Goal: Information Seeking & Learning: Compare options

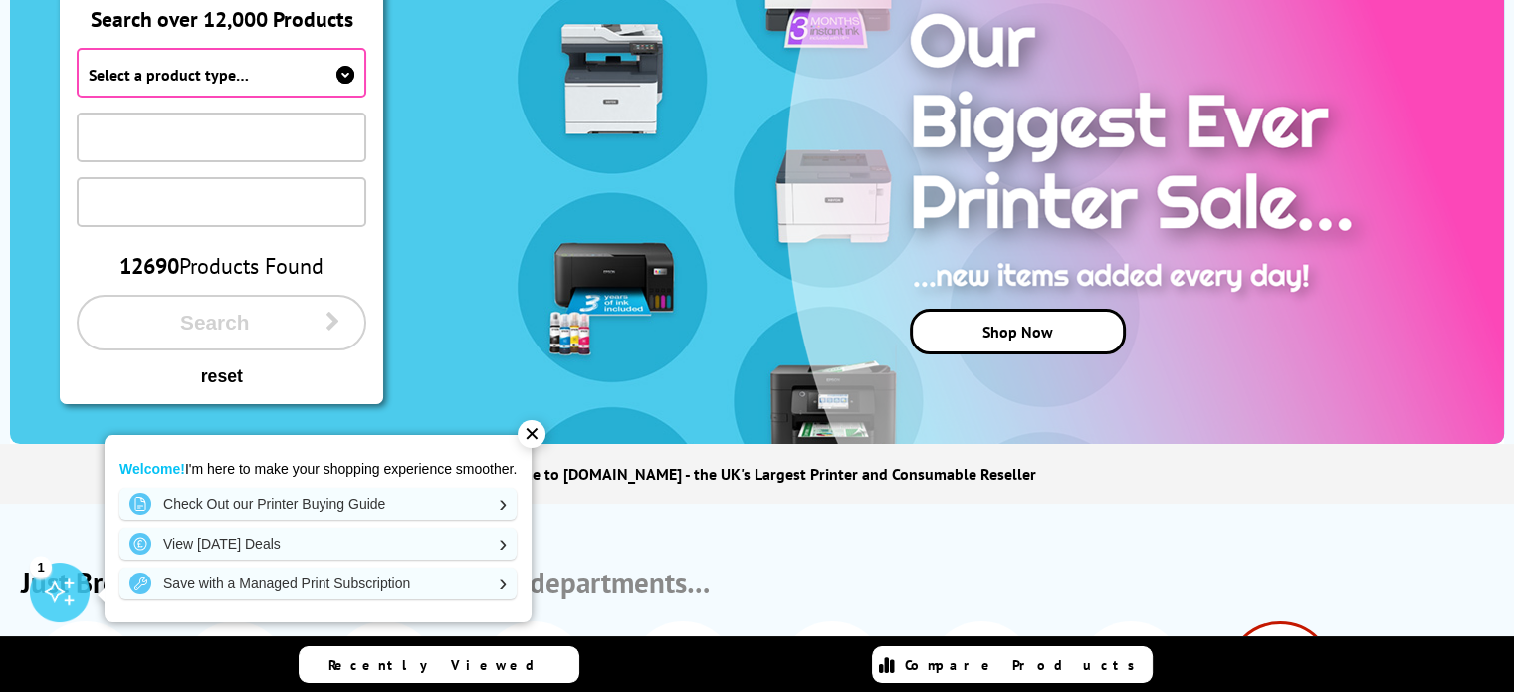
click at [954, 675] on link "Compare Products" at bounding box center [1012, 664] width 281 height 37
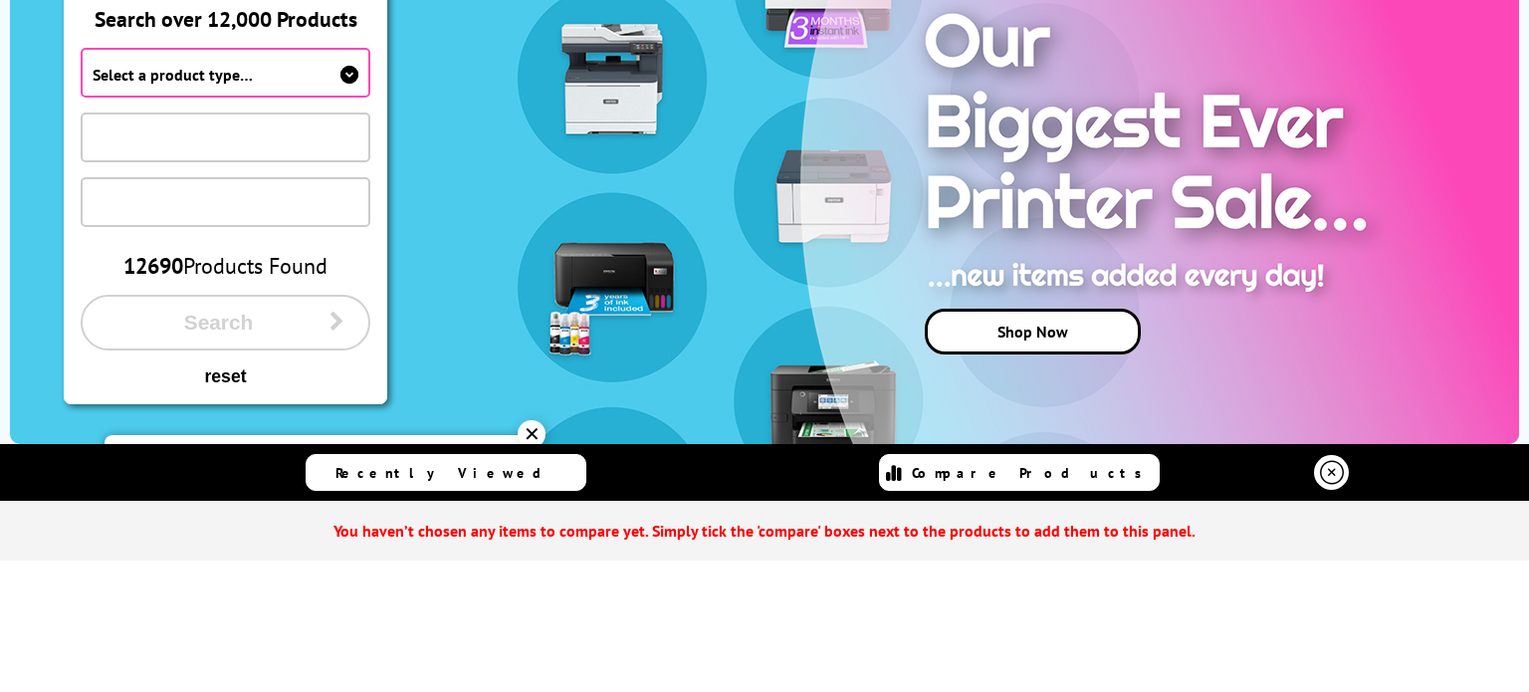
click at [316, 69] on span "Select a product type…" at bounding box center [226, 73] width 290 height 50
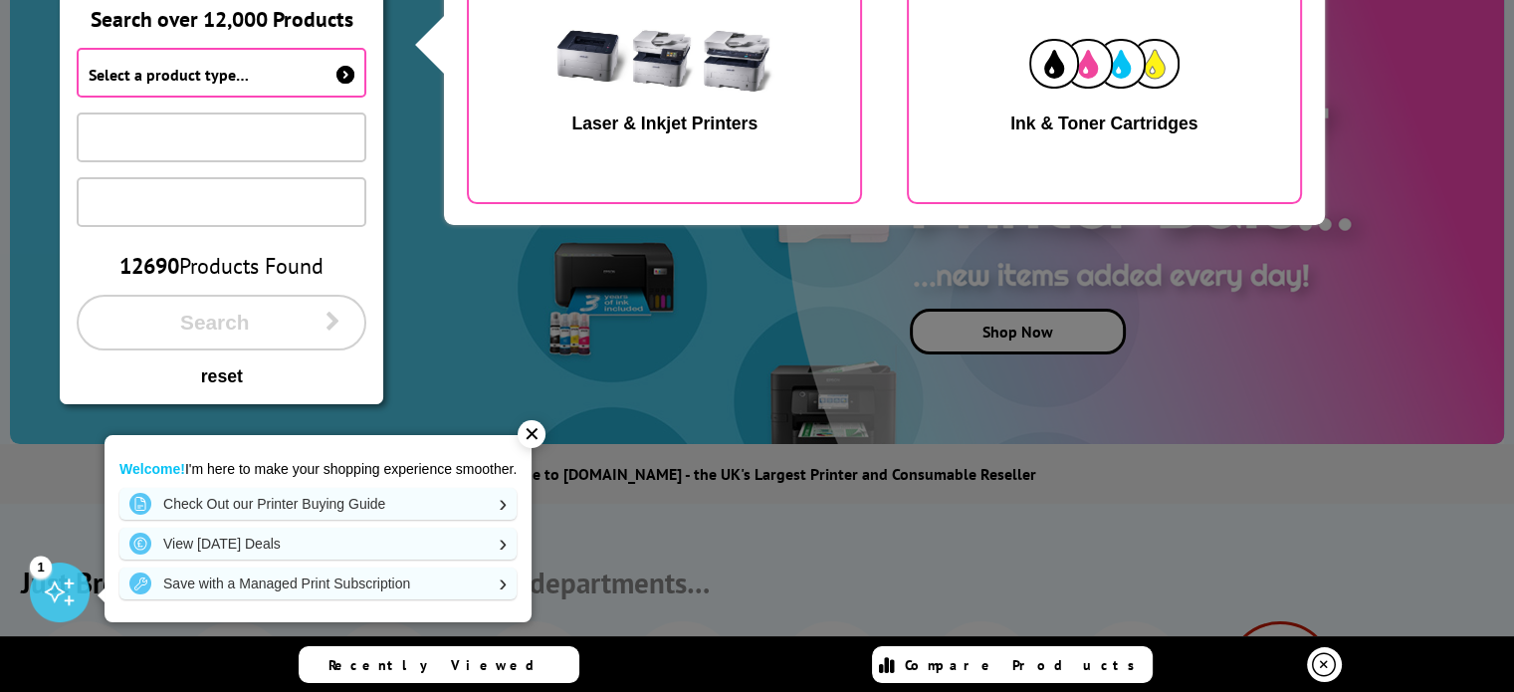
click at [627, 99] on img "button" at bounding box center [665, 63] width 251 height 125
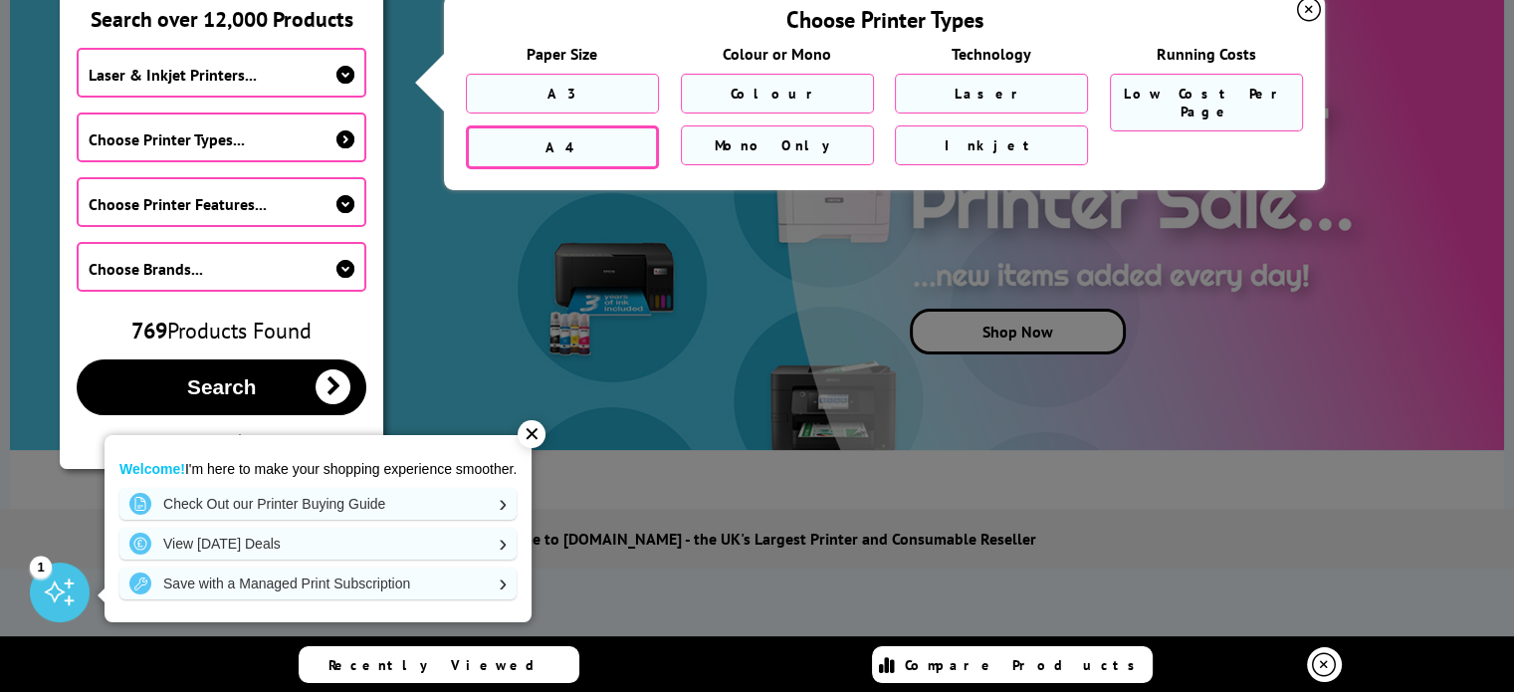
click at [584, 147] on link "A4" at bounding box center [562, 147] width 193 height 44
click at [791, 150] on span "Mono Only" at bounding box center [777, 147] width 124 height 18
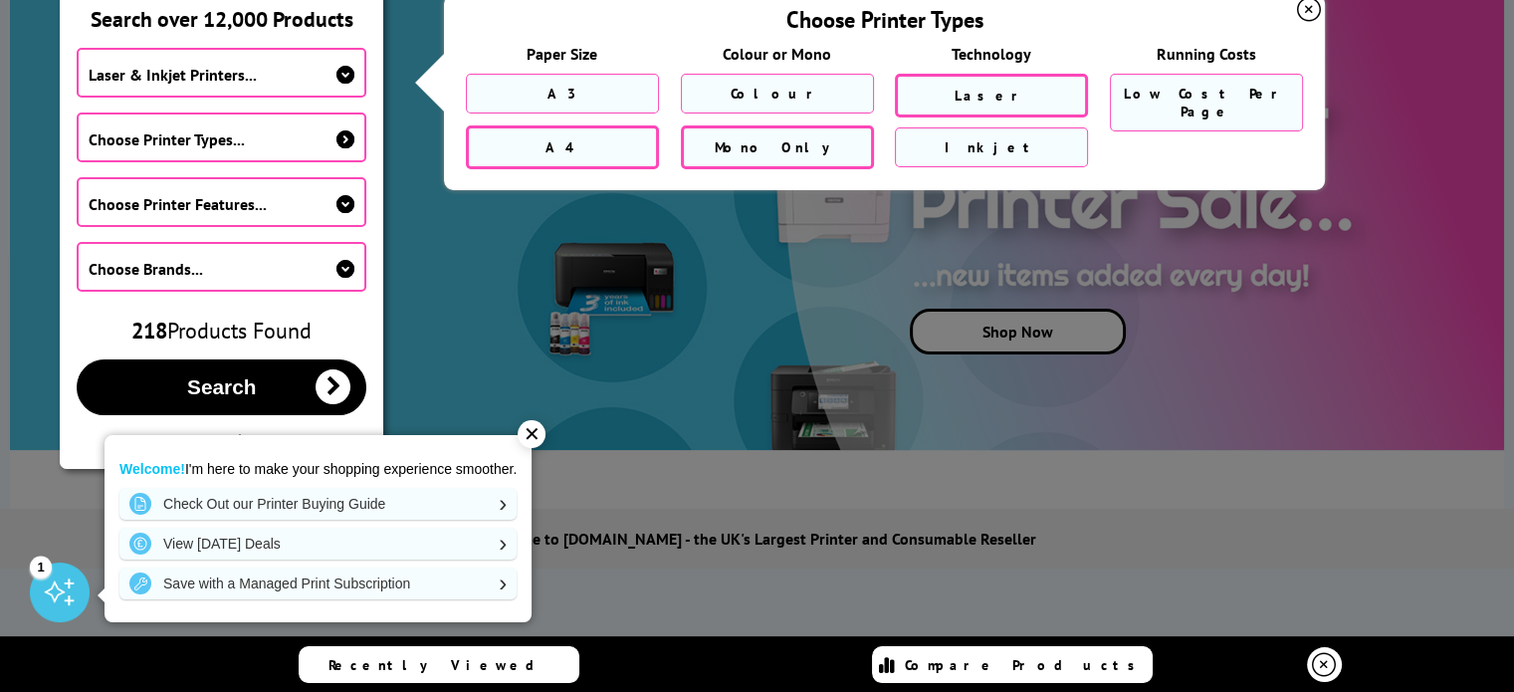
drag, startPoint x: 1020, startPoint y: 75, endPoint x: 1051, endPoint y: 95, distance: 36.7
click at [1051, 95] on div "Laser" at bounding box center [991, 96] width 193 height 44
click at [1051, 95] on link "Laser" at bounding box center [991, 96] width 193 height 44
click at [1191, 97] on span "Low Cost Per Page" at bounding box center [1206, 105] width 165 height 36
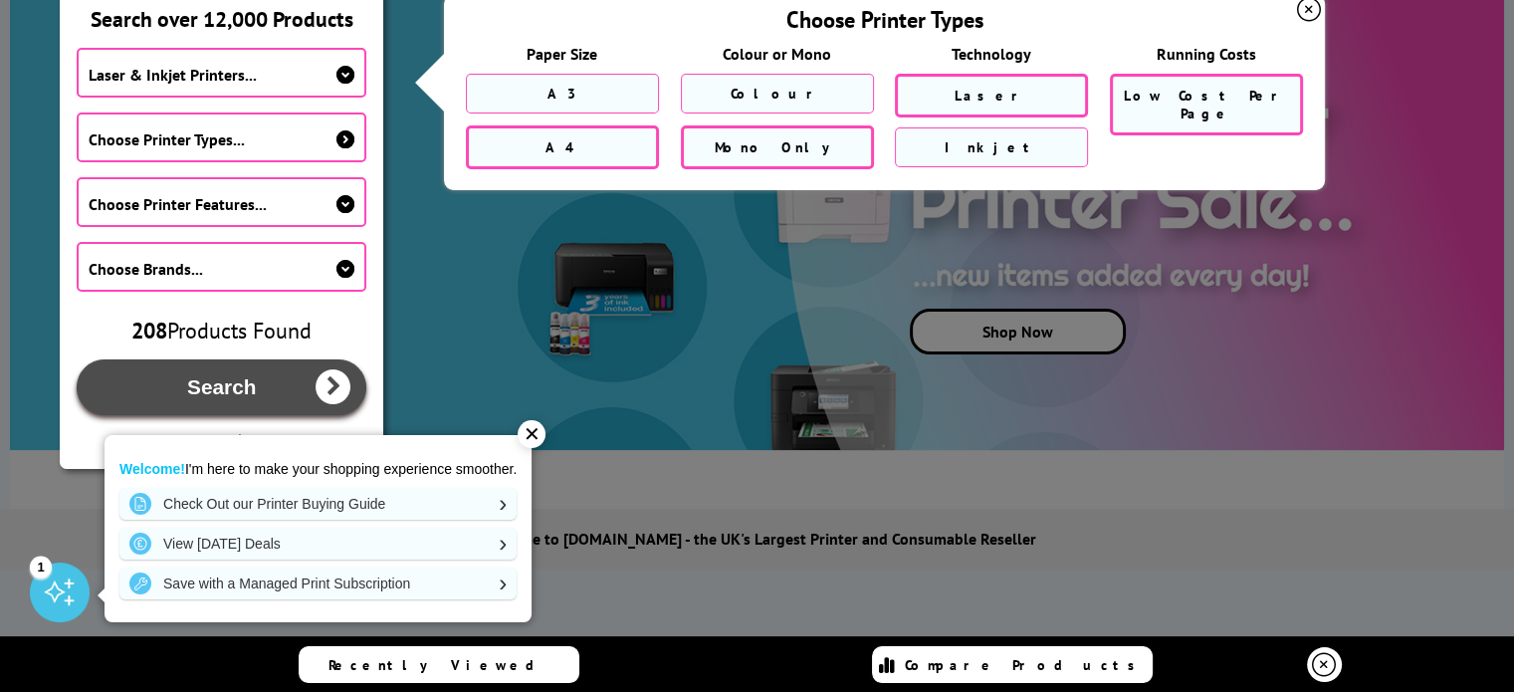
click at [258, 365] on button "Search" at bounding box center [222, 387] width 290 height 56
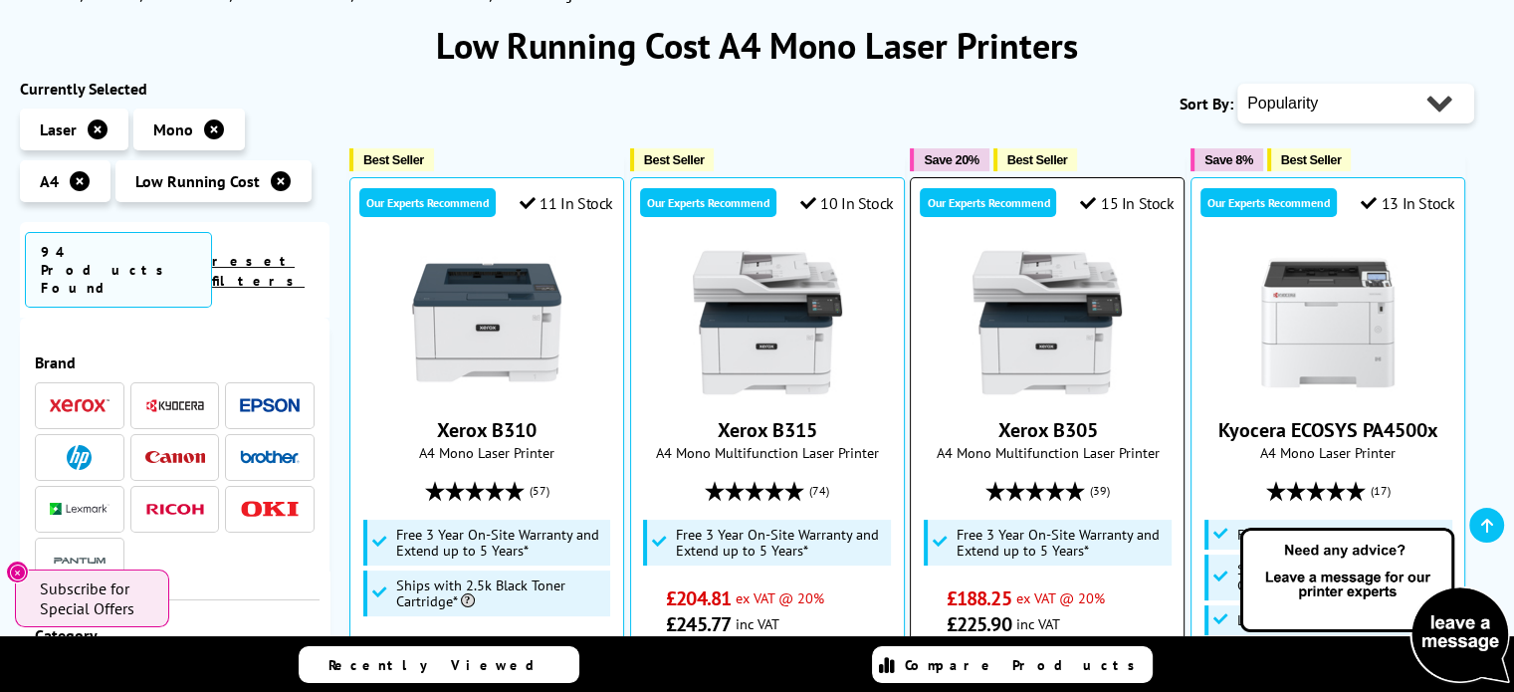
scroll to position [249, 0]
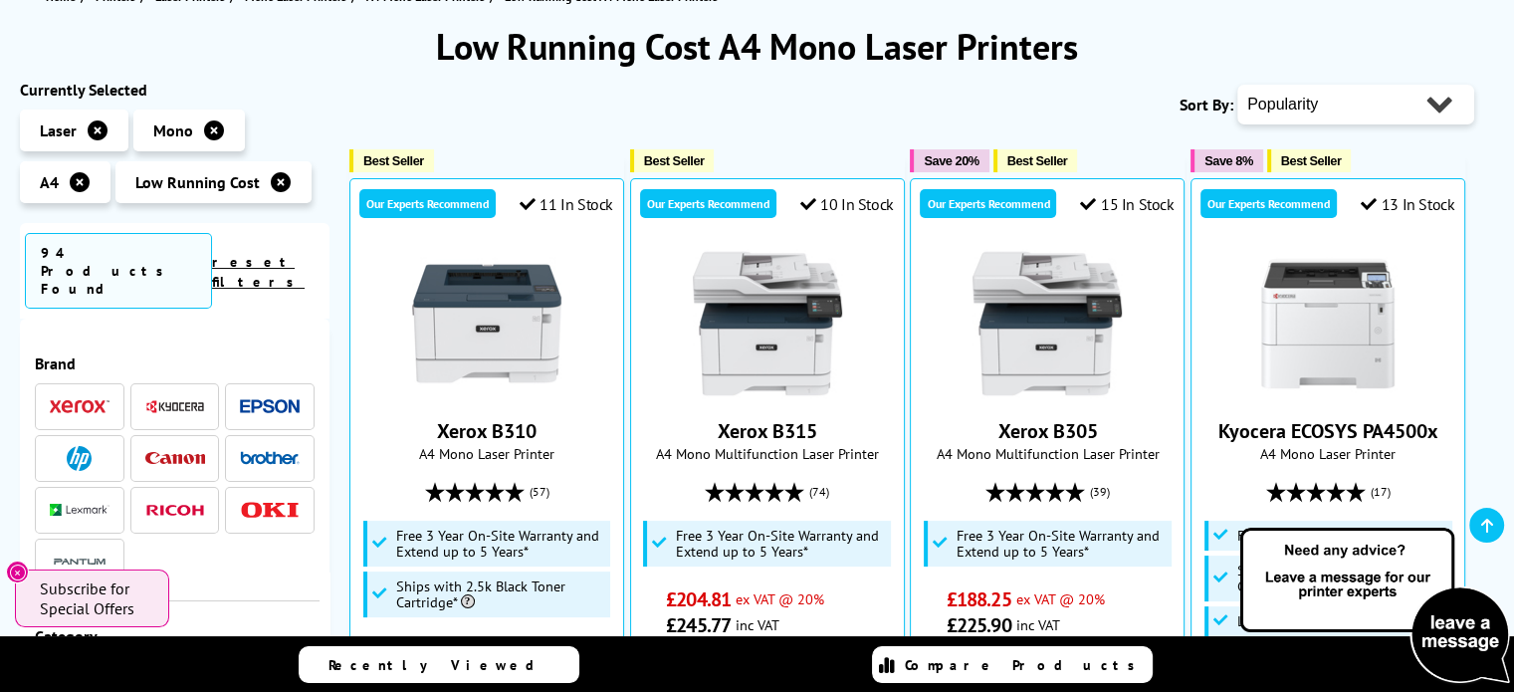
click at [1330, 95] on select "Popularity Rating Price - Low to High Price - High to Low Running Costs - Low t…" at bounding box center [1355, 105] width 237 height 40
select select "Running Costs"
click at [1237, 85] on select "Popularity Rating Price - Low to High Price - High to Low Running Costs - Low t…" at bounding box center [1355, 105] width 237 height 40
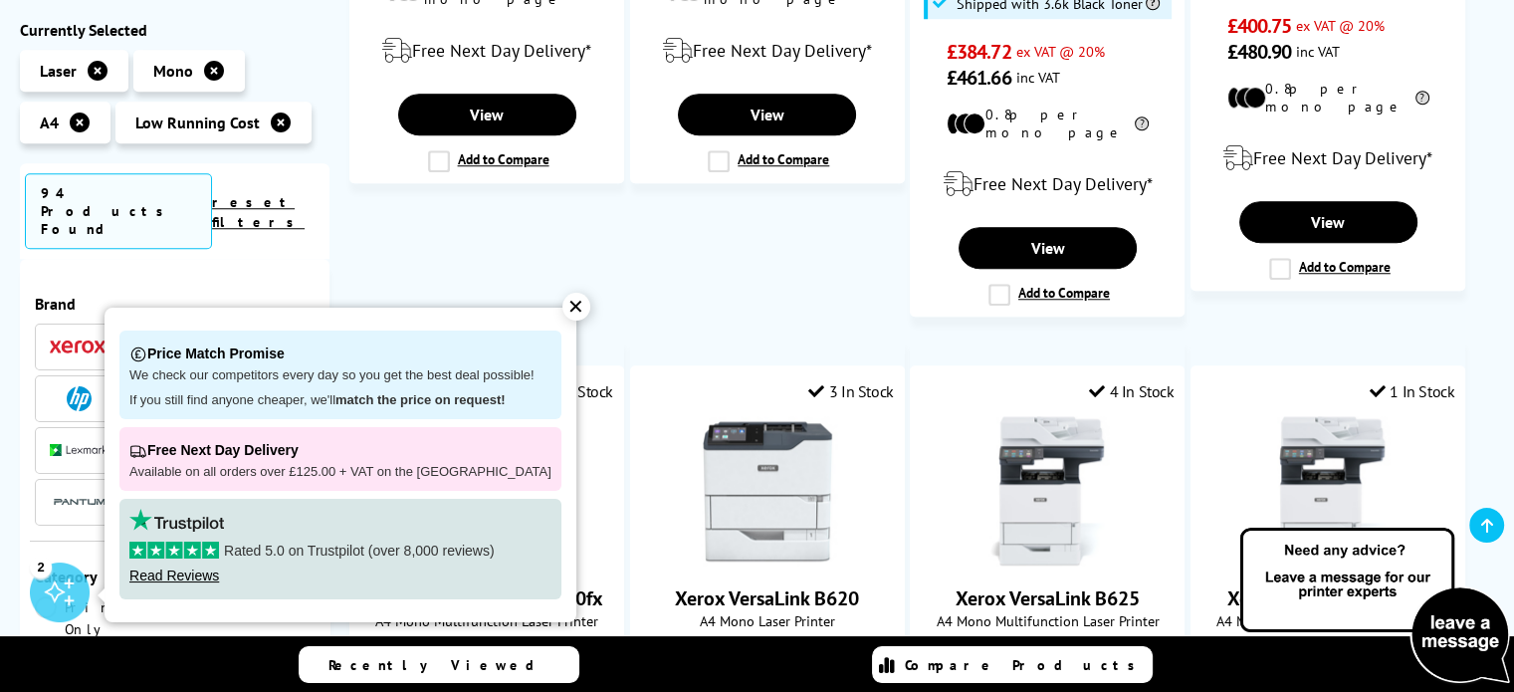
scroll to position [1702, 0]
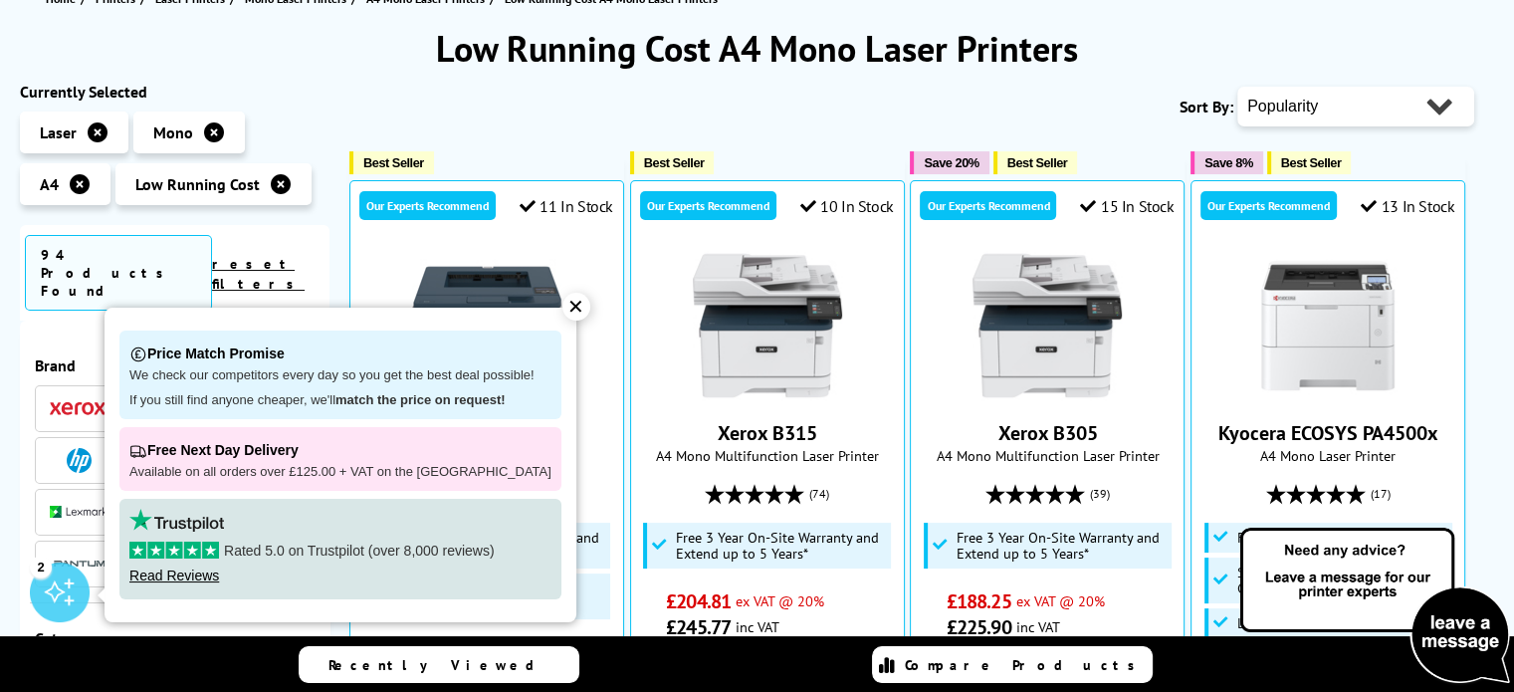
click at [562, 312] on div "✕" at bounding box center [576, 307] width 28 height 28
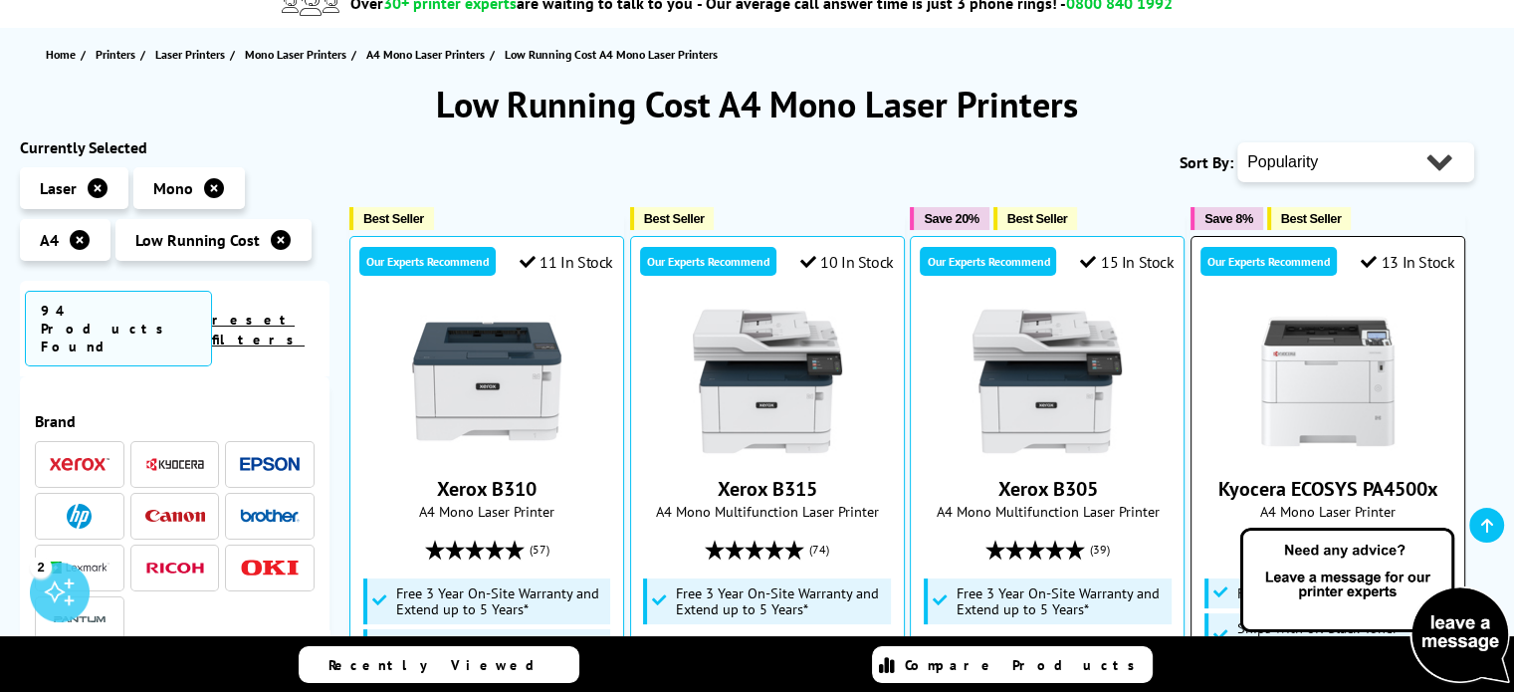
scroll to position [187, 0]
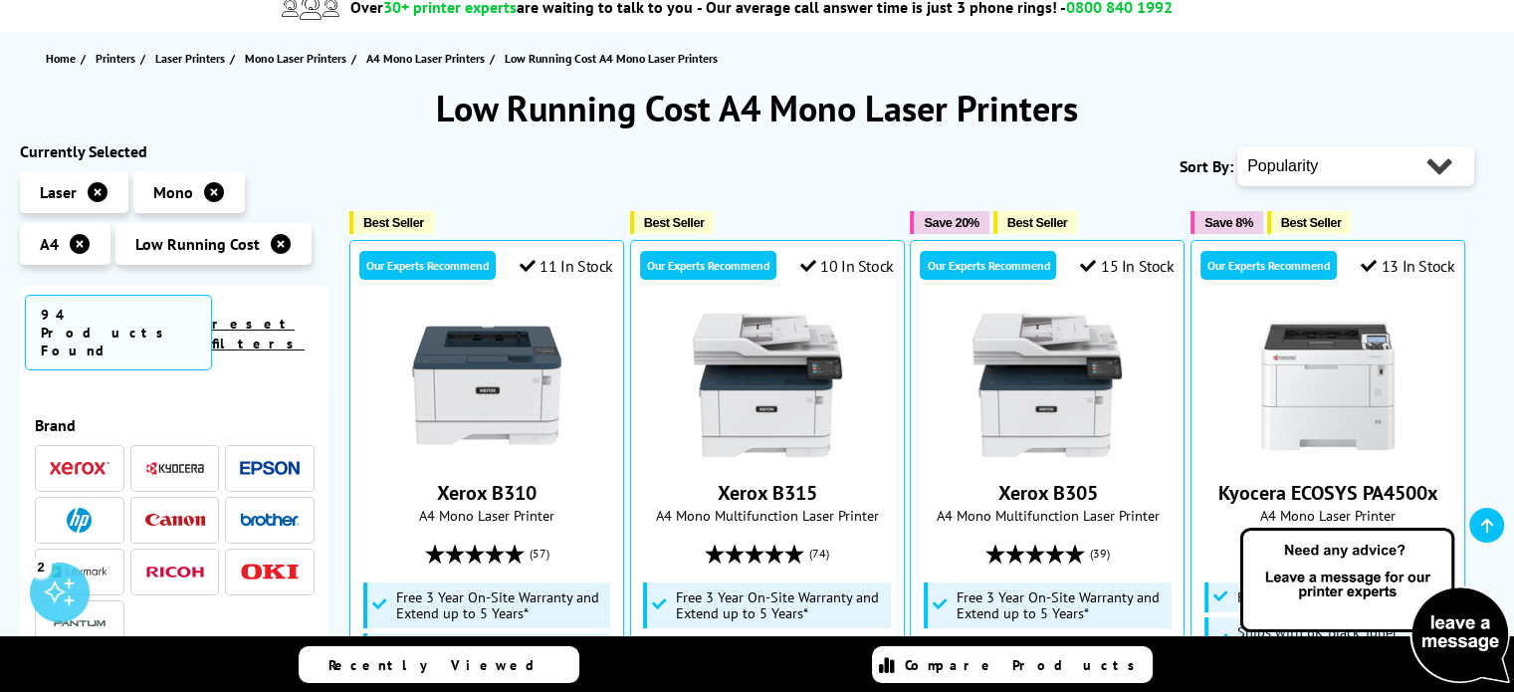
click at [1360, 174] on select "Popularity Rating Price - Low to High Price - High to Low Running Costs - Low t…" at bounding box center [1355, 166] width 237 height 40
select select "Price Ascending"
click at [1237, 146] on select "Popularity Rating Price - Low to High Price - High to Low Running Costs - Low t…" at bounding box center [1355, 166] width 237 height 40
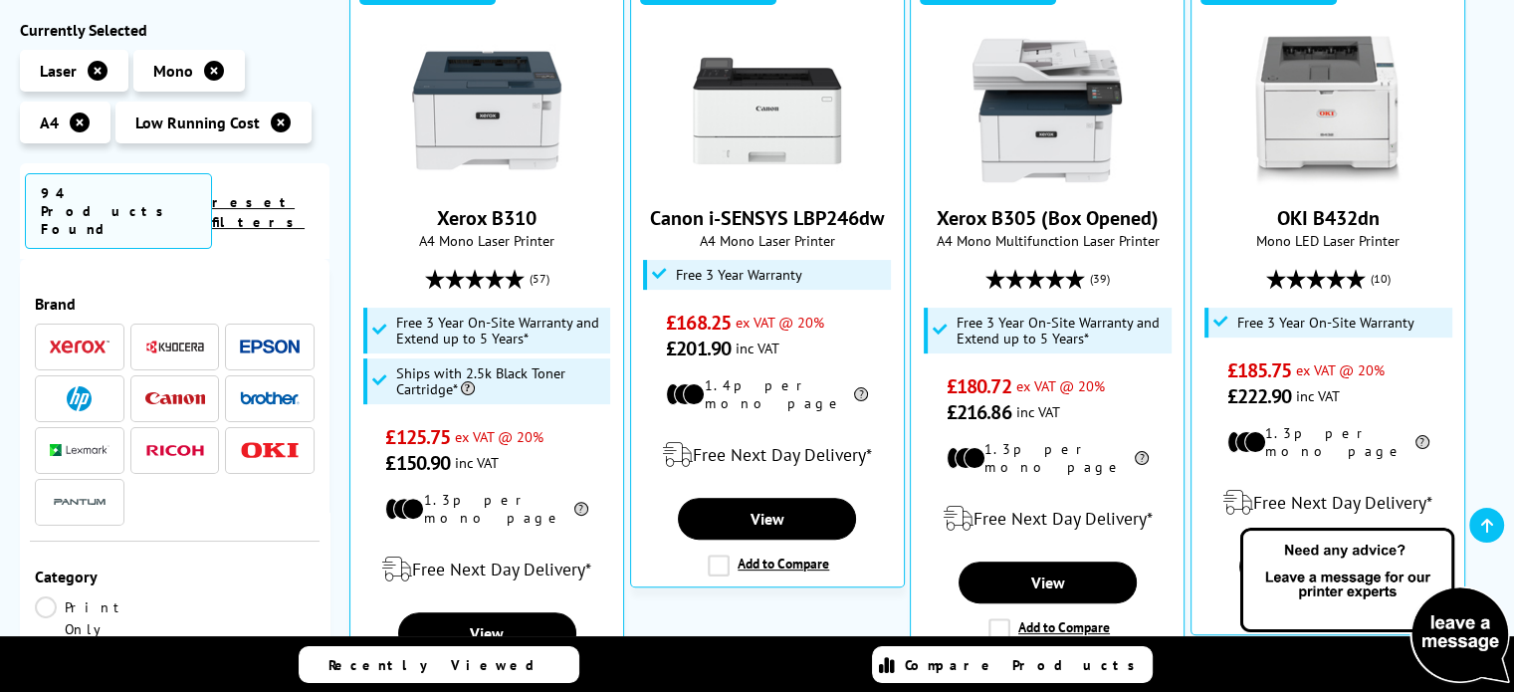
scroll to position [466, 0]
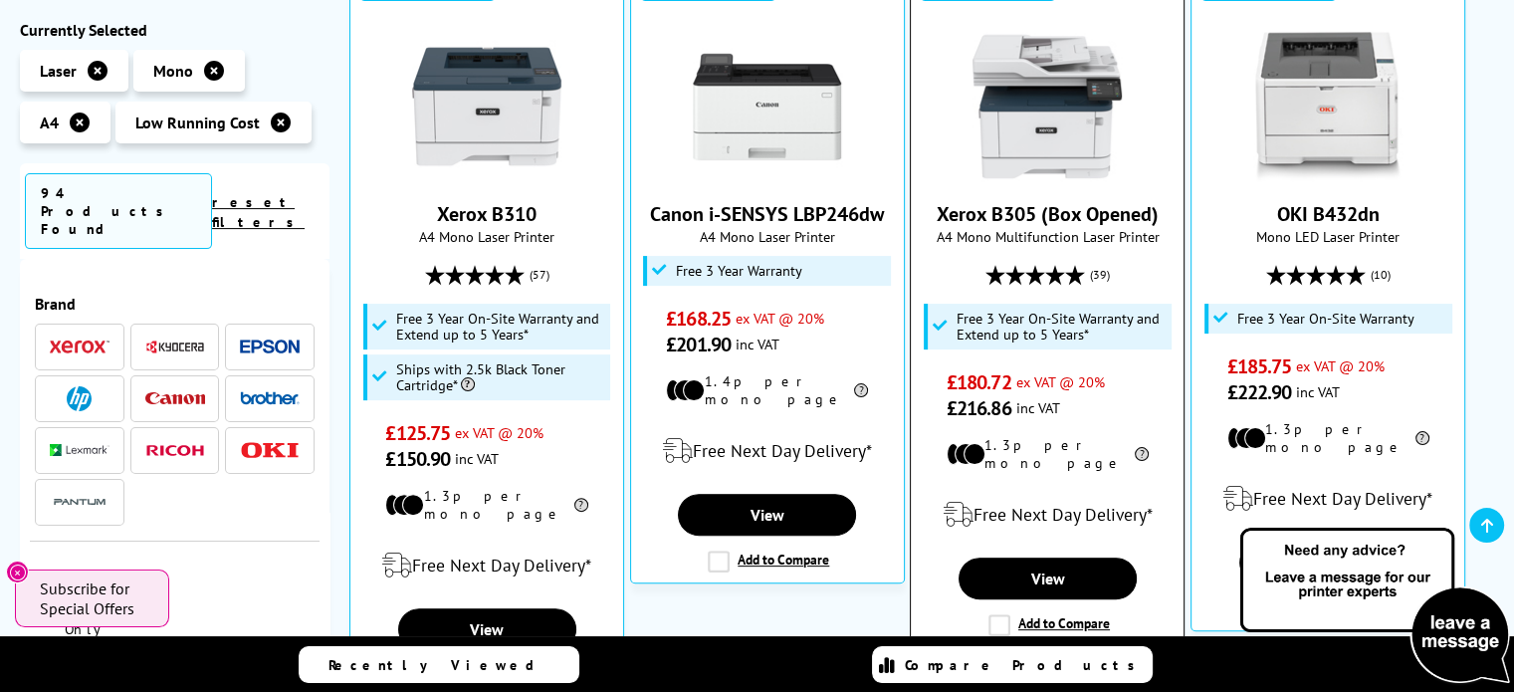
click at [1043, 77] on img at bounding box center [1047, 106] width 149 height 149
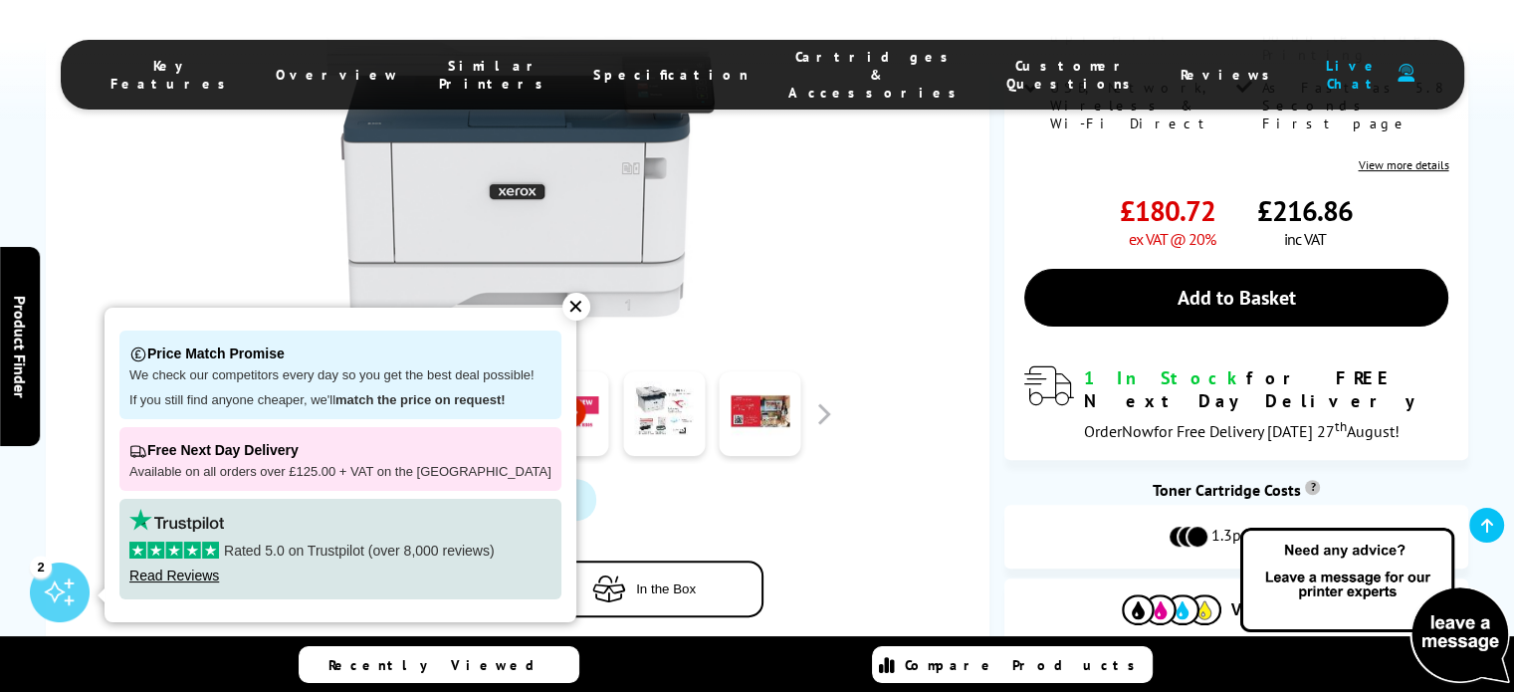
scroll to position [498, 0]
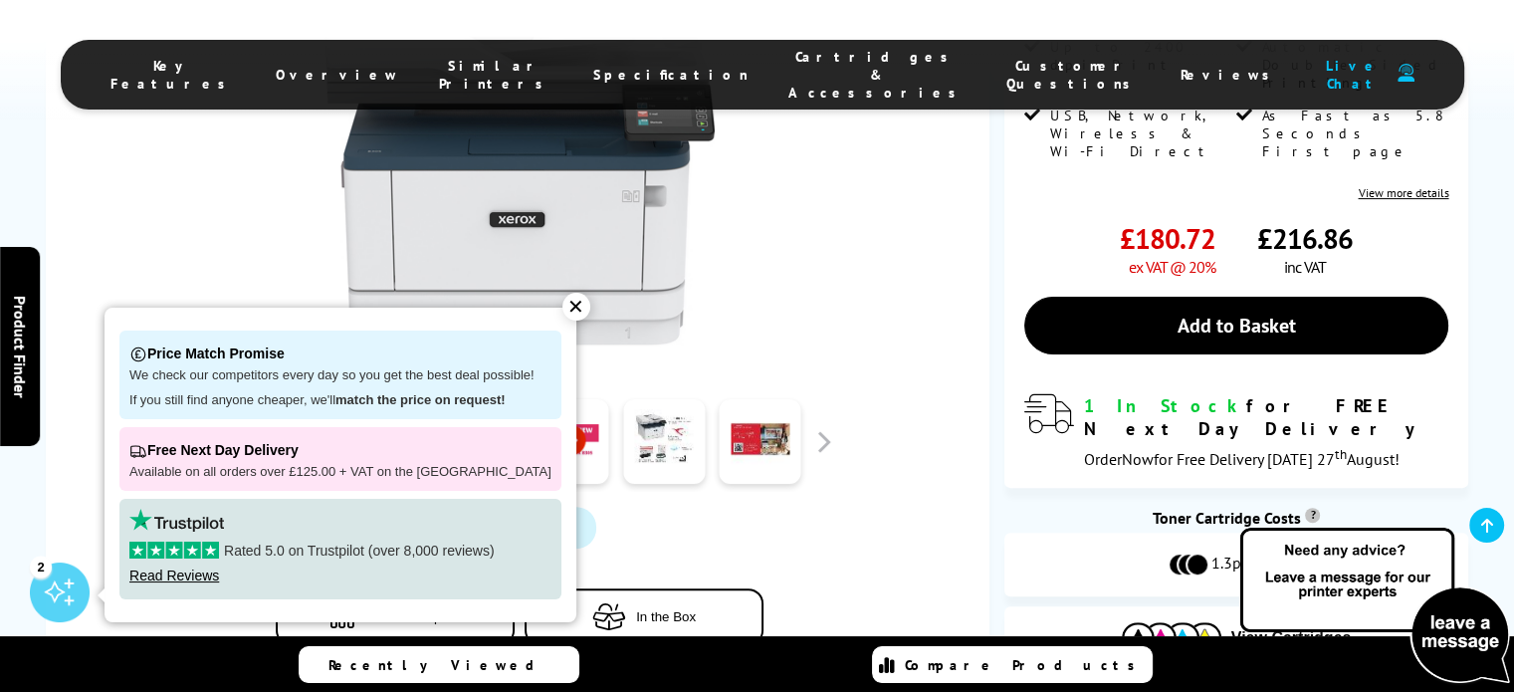
click at [562, 309] on div "✕" at bounding box center [576, 307] width 28 height 28
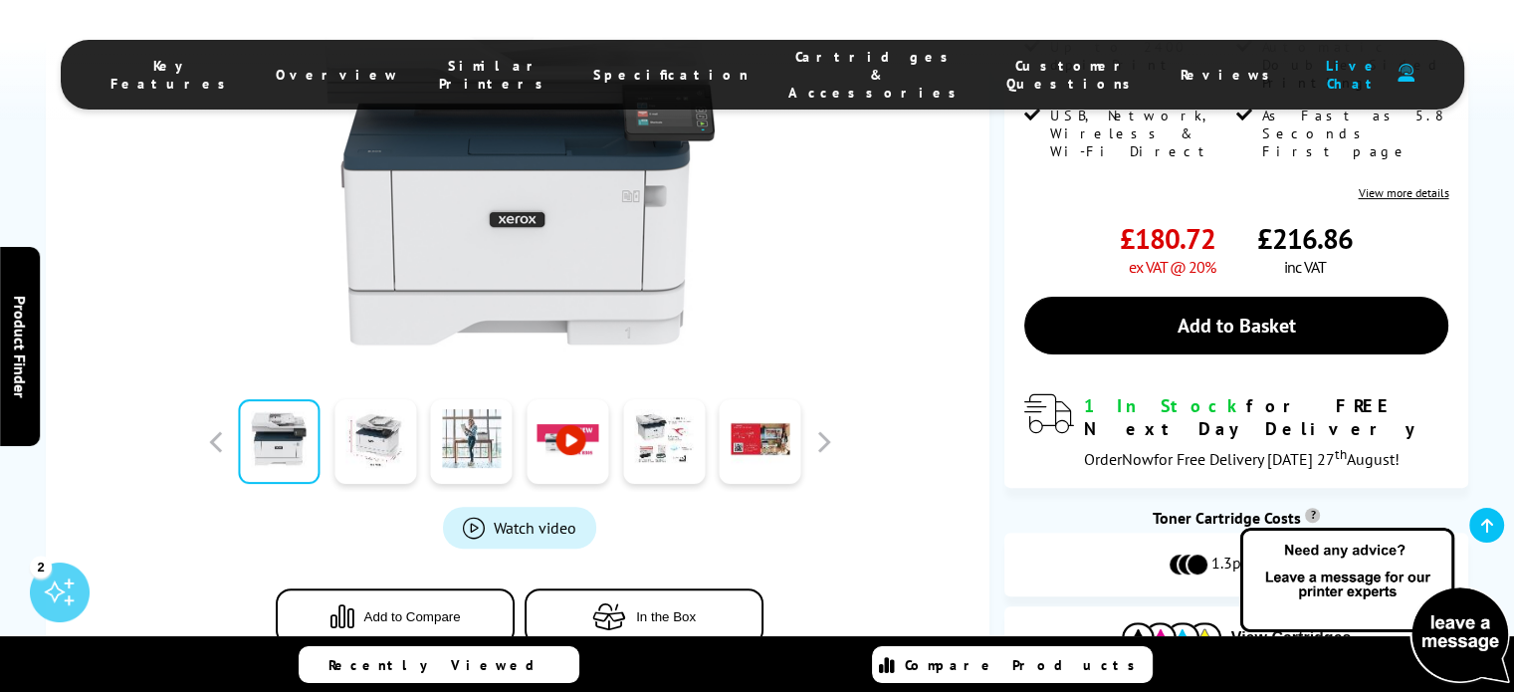
click at [581, 442] on link at bounding box center [568, 441] width 82 height 85
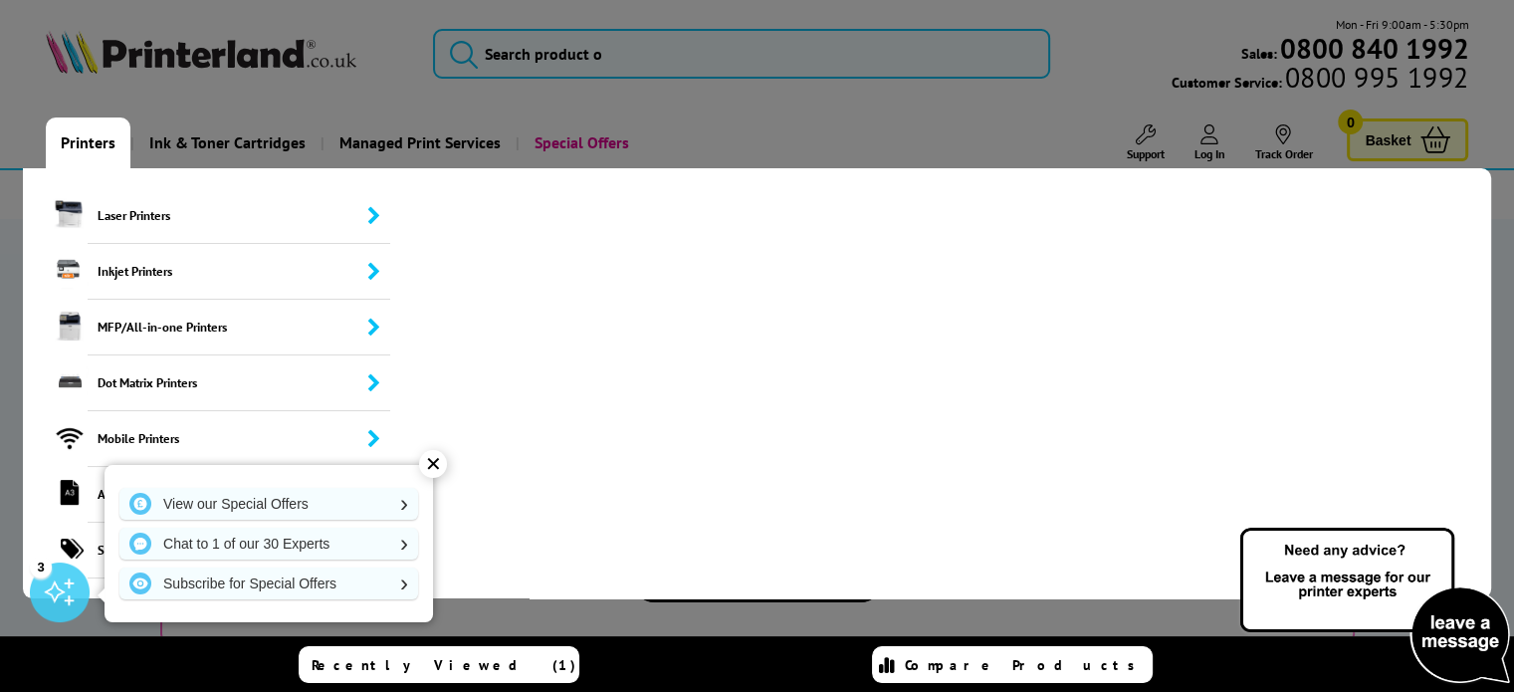
click at [88, 149] on link "Printers" at bounding box center [88, 142] width 85 height 51
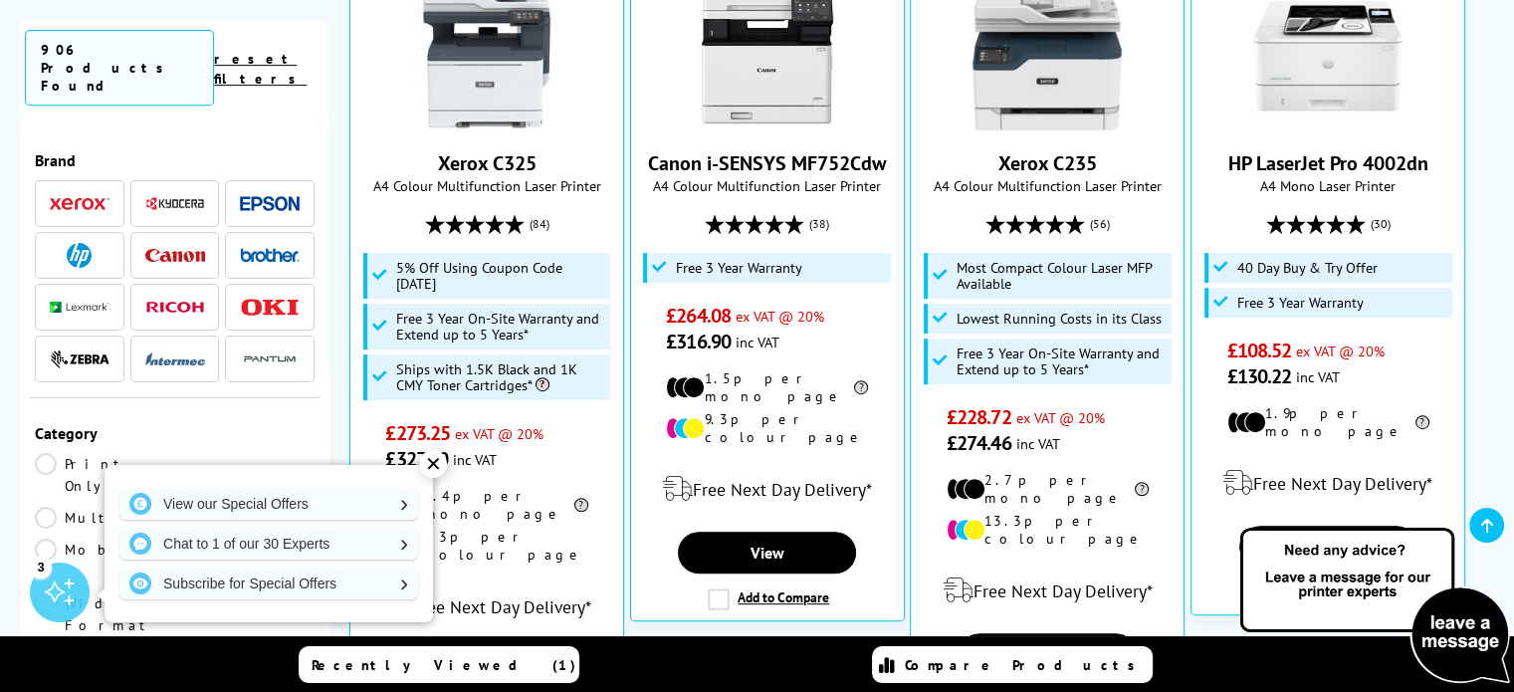
scroll to position [876, 0]
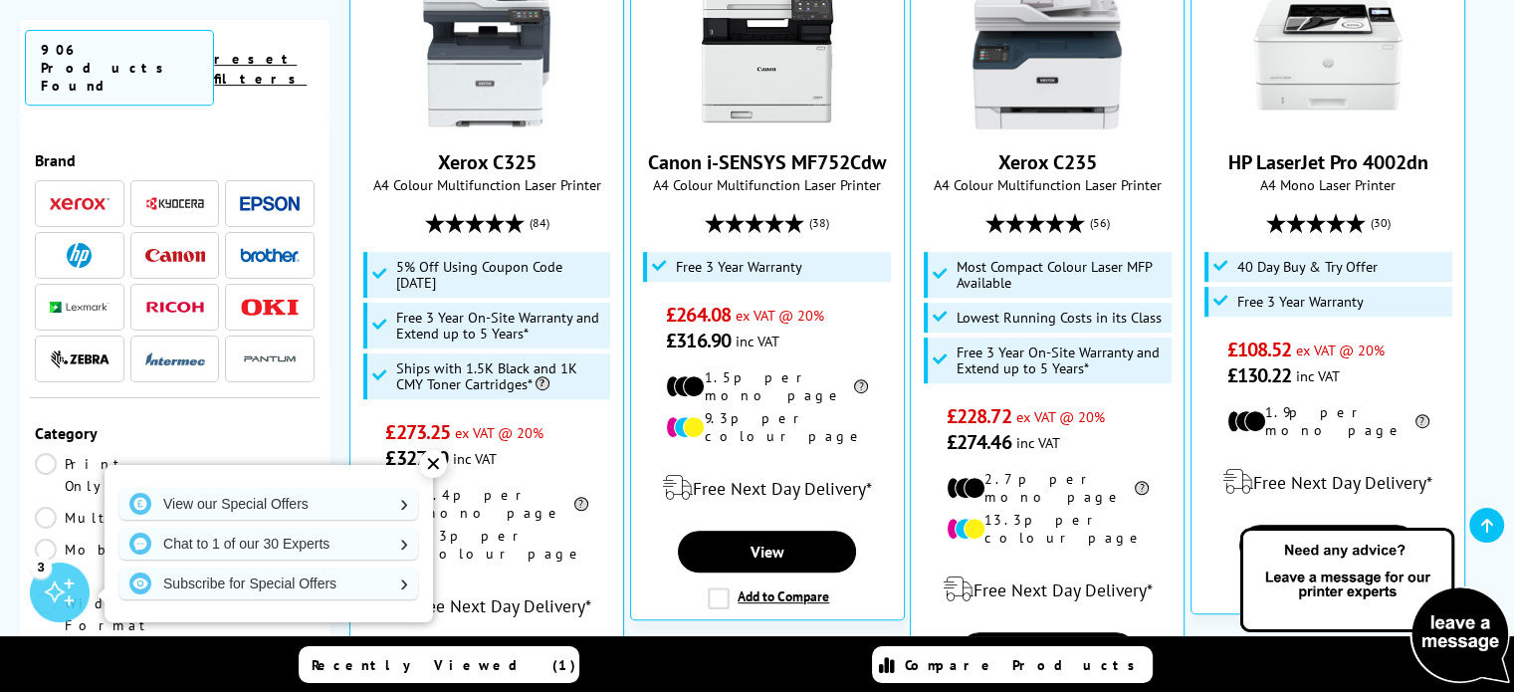
click at [425, 461] on div "✕" at bounding box center [433, 464] width 28 height 28
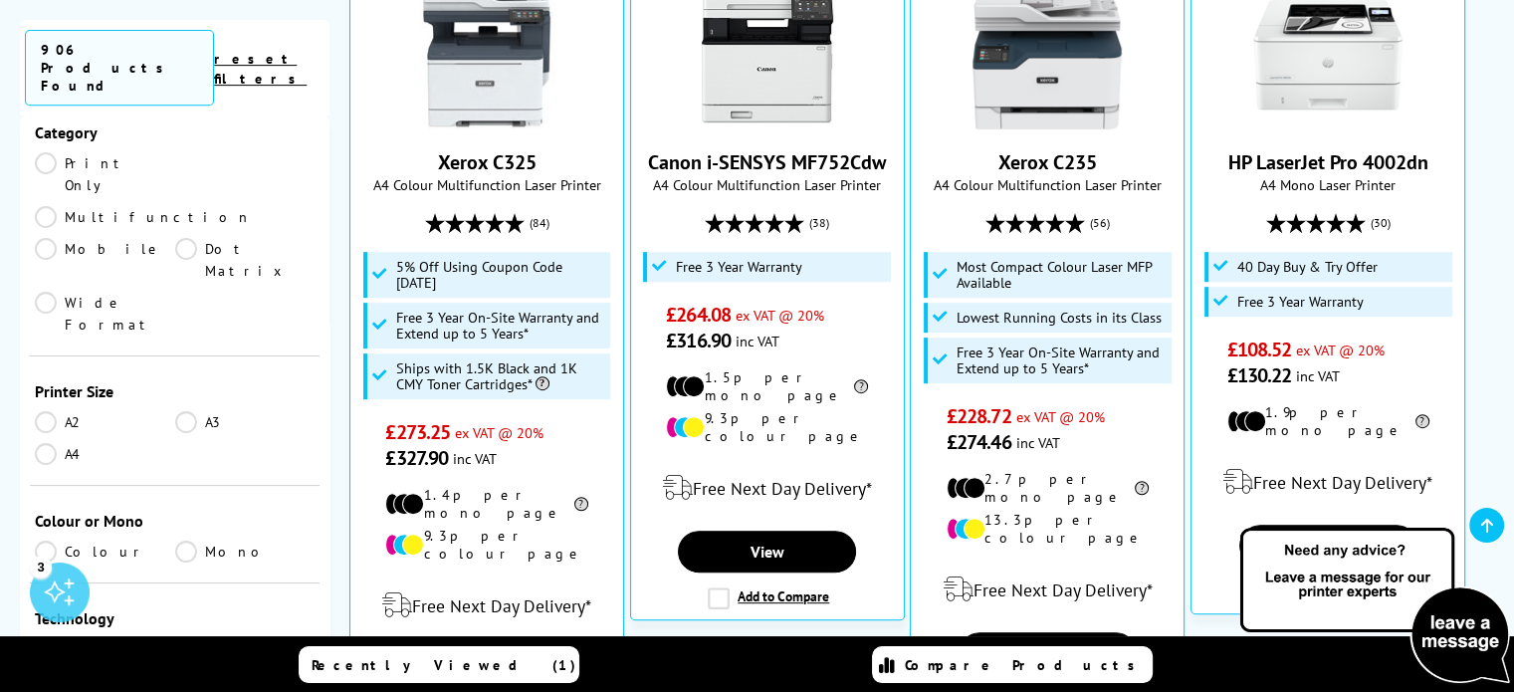
scroll to position [307, 0]
click at [48, 535] on link "Colour" at bounding box center [105, 546] width 140 height 22
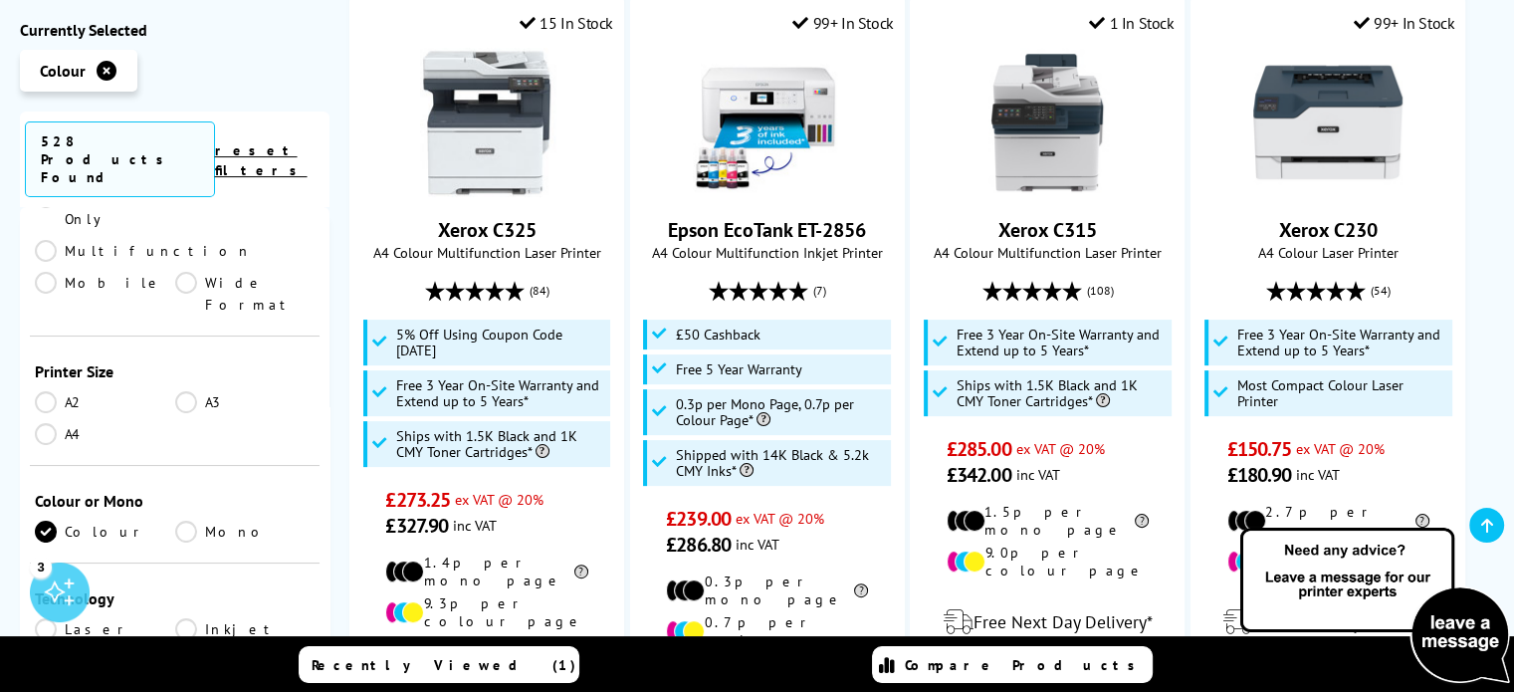
scroll to position [438, 0]
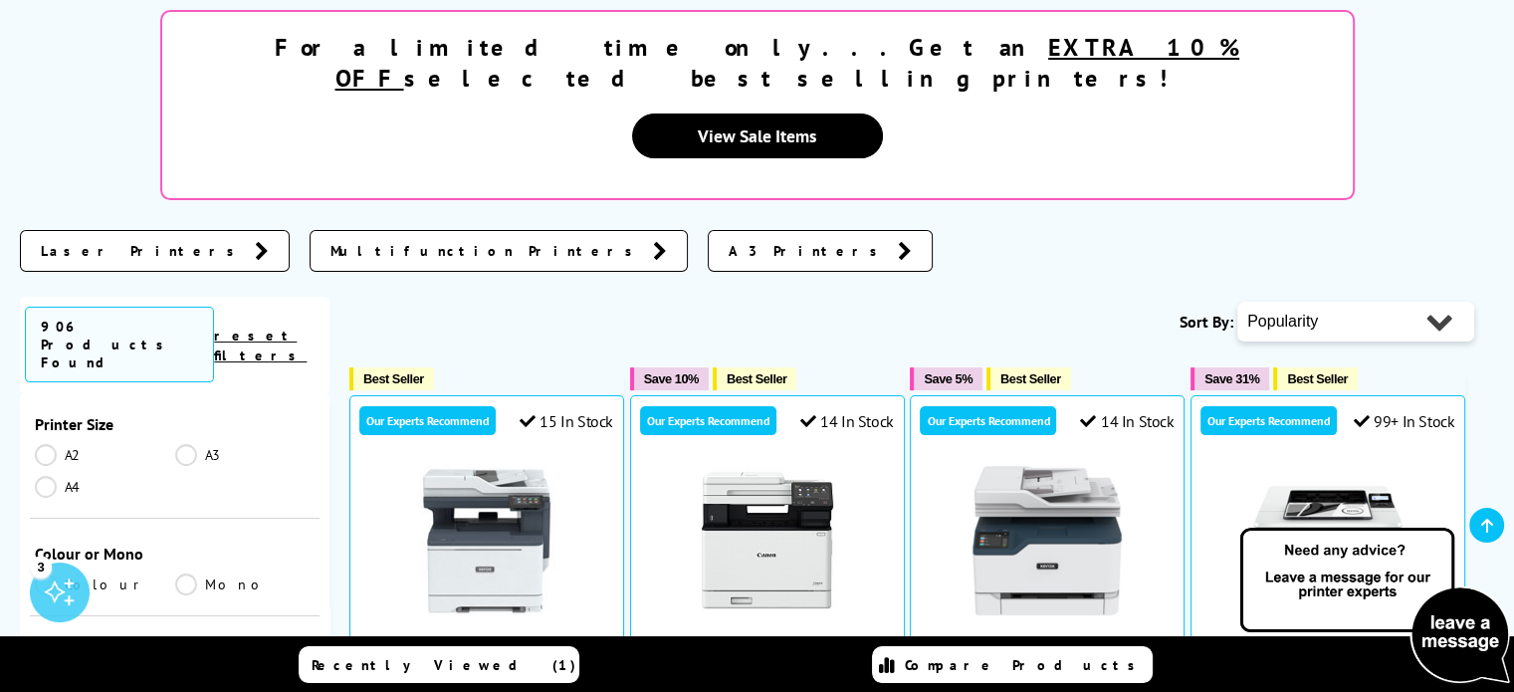
scroll to position [546, 0]
click at [42, 572] on link "Colour" at bounding box center [105, 583] width 140 height 22
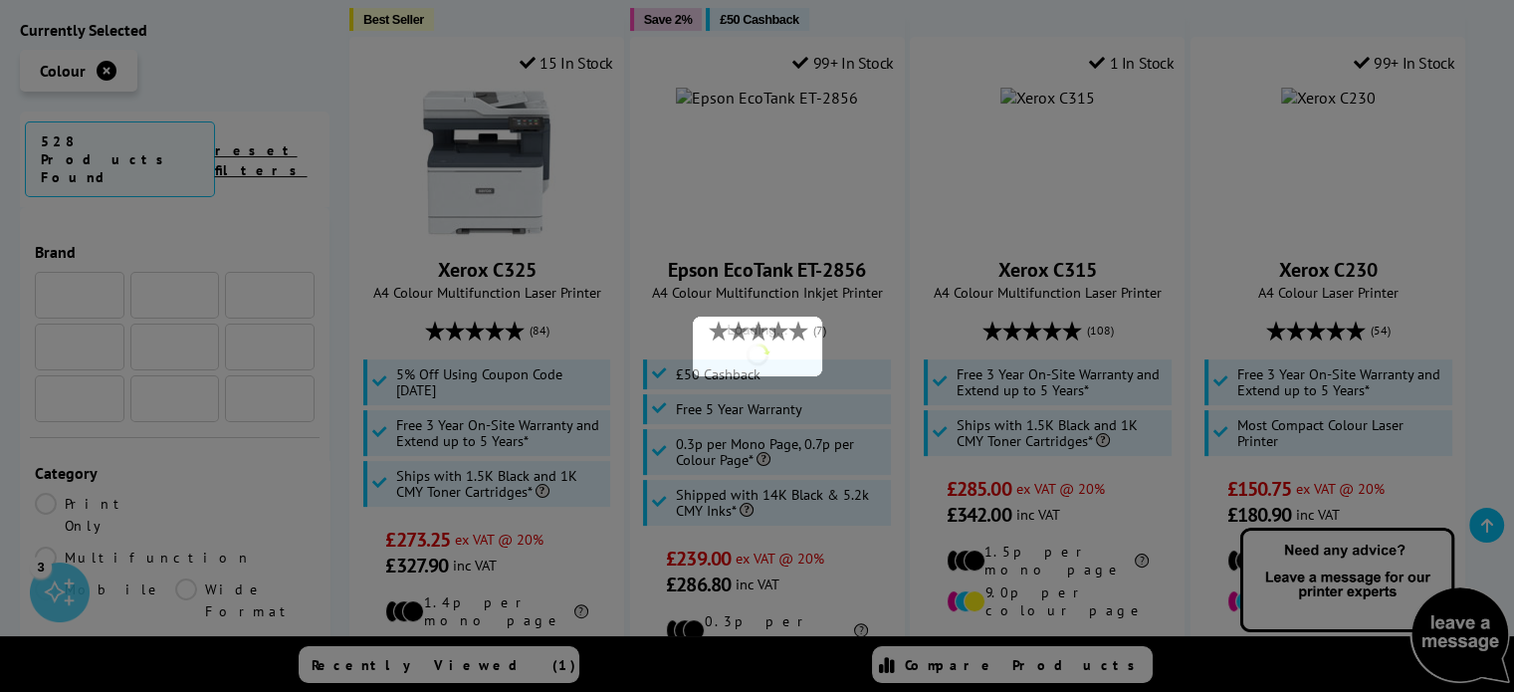
scroll to position [546, 0]
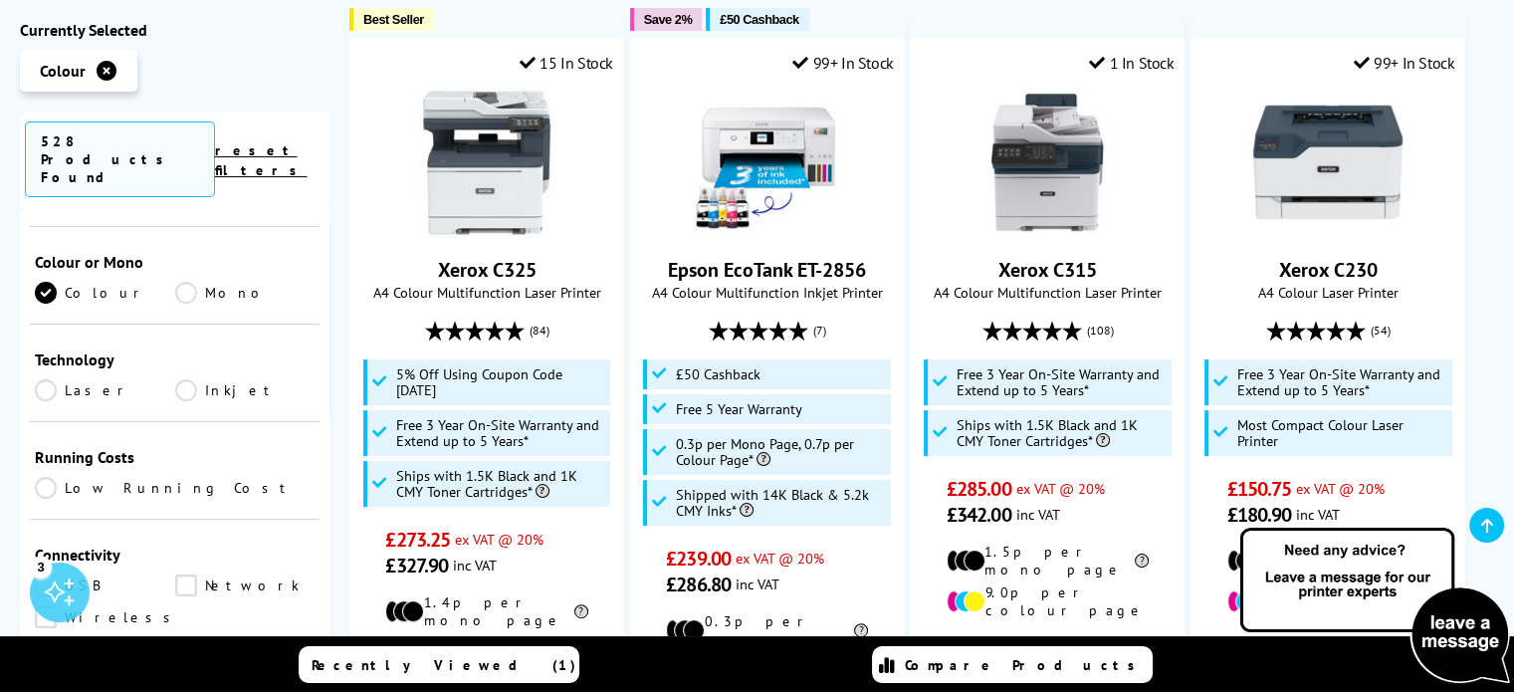
click at [42, 379] on link "Laser" at bounding box center [105, 390] width 140 height 22
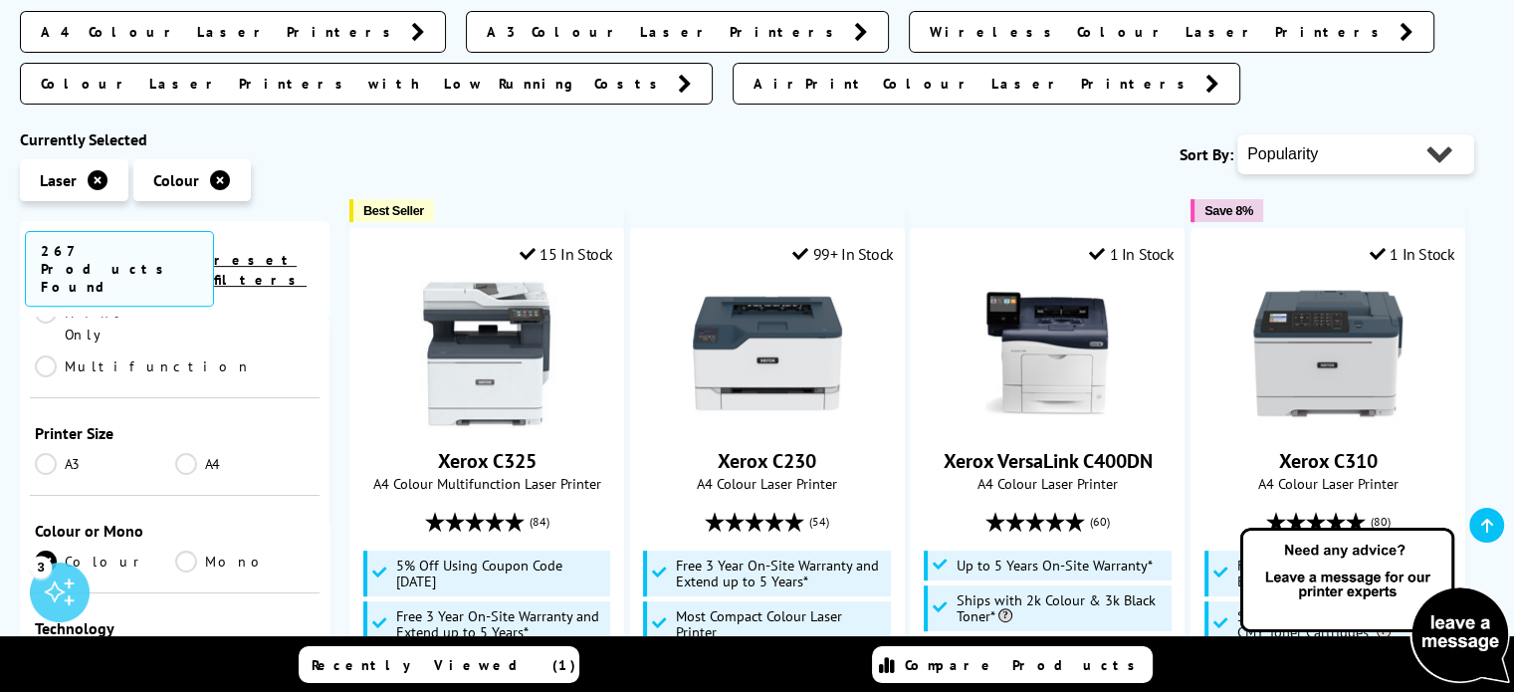
scroll to position [298, 0]
click at [183, 456] on link "A4" at bounding box center [245, 467] width 140 height 22
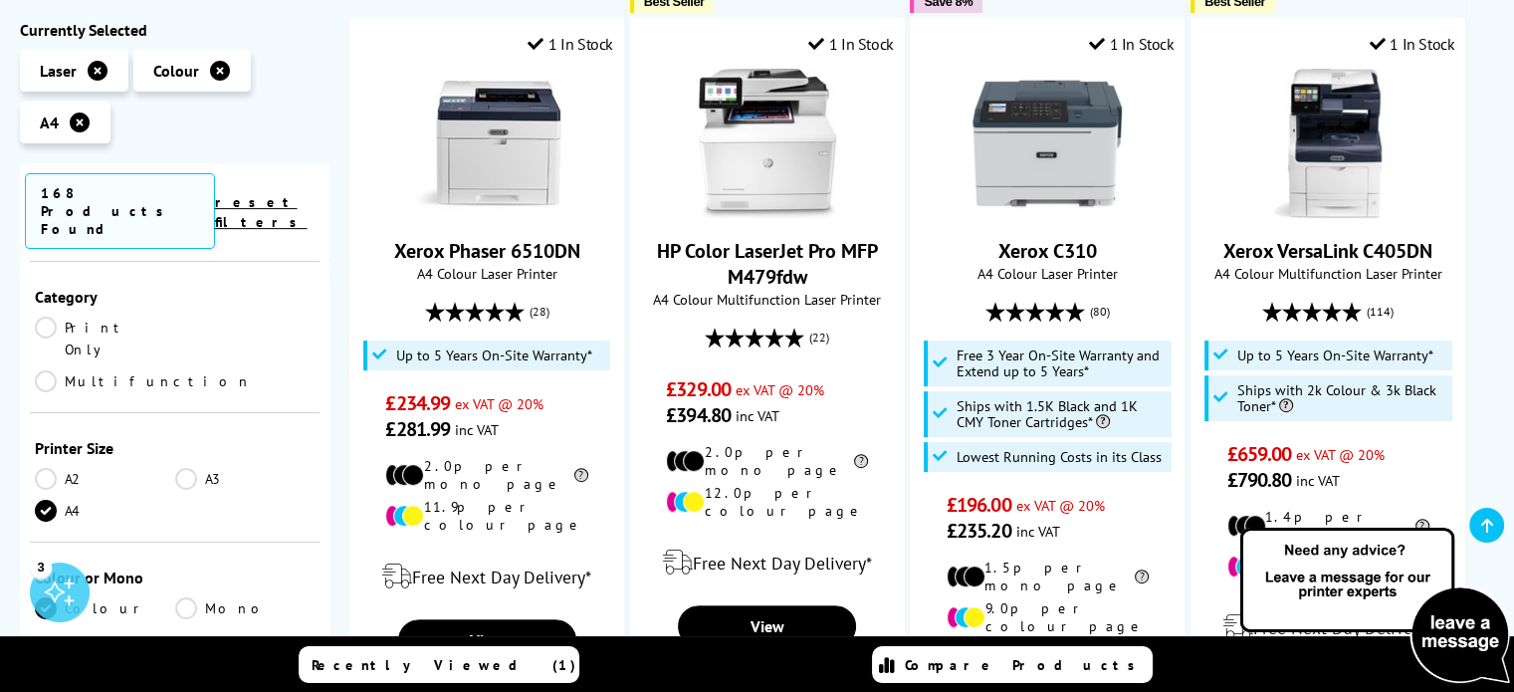
scroll to position [227, 0]
click at [181, 371] on link "Multifunction" at bounding box center [143, 382] width 217 height 22
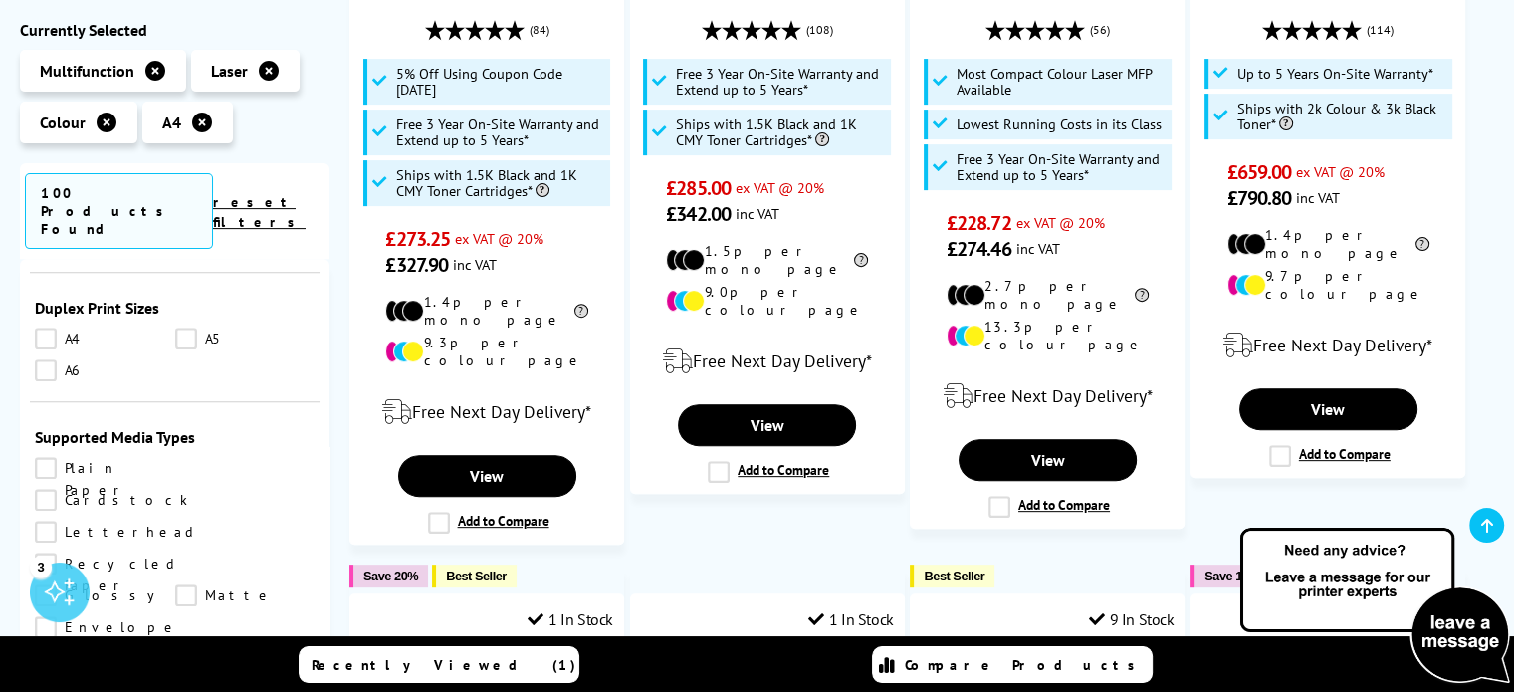
scroll to position [1838, 0]
click at [175, 646] on link "Label Sheet" at bounding box center [105, 657] width 140 height 22
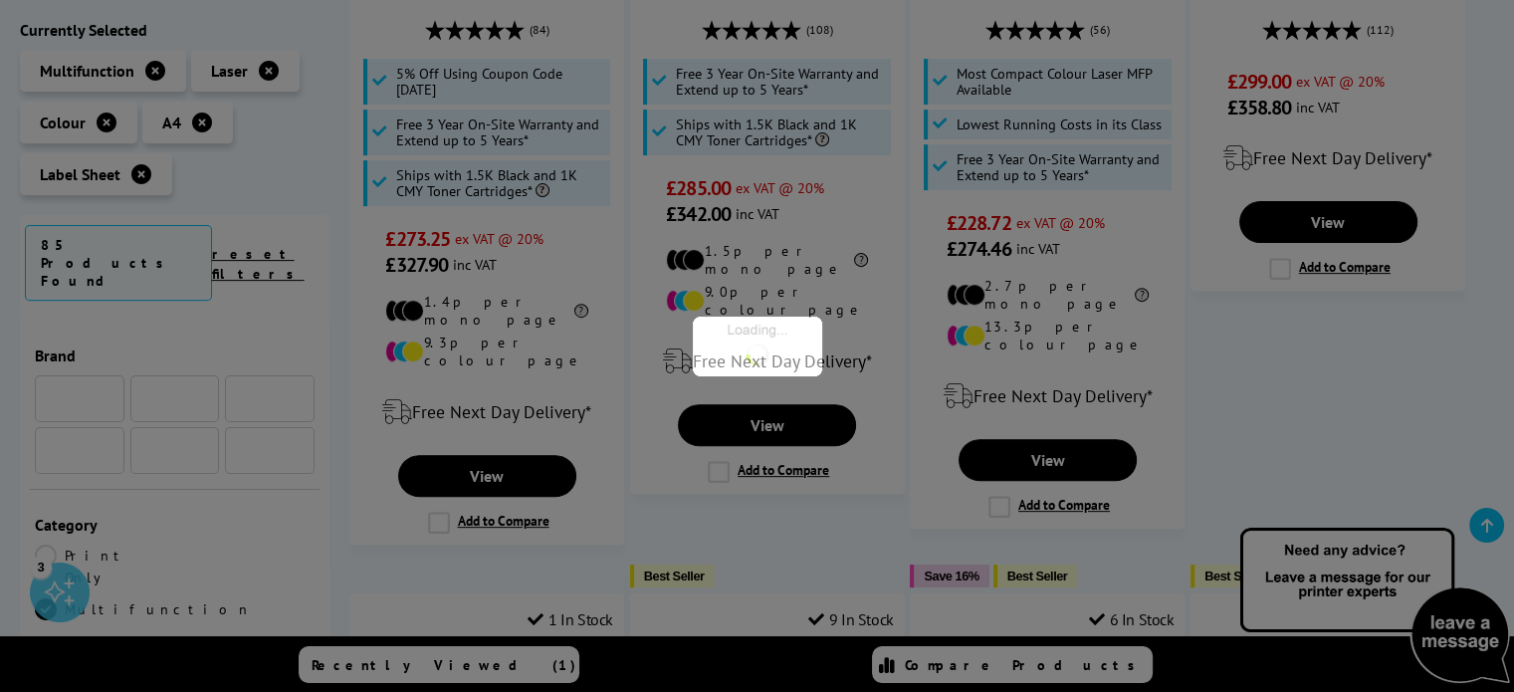
scroll to position [1838, 0]
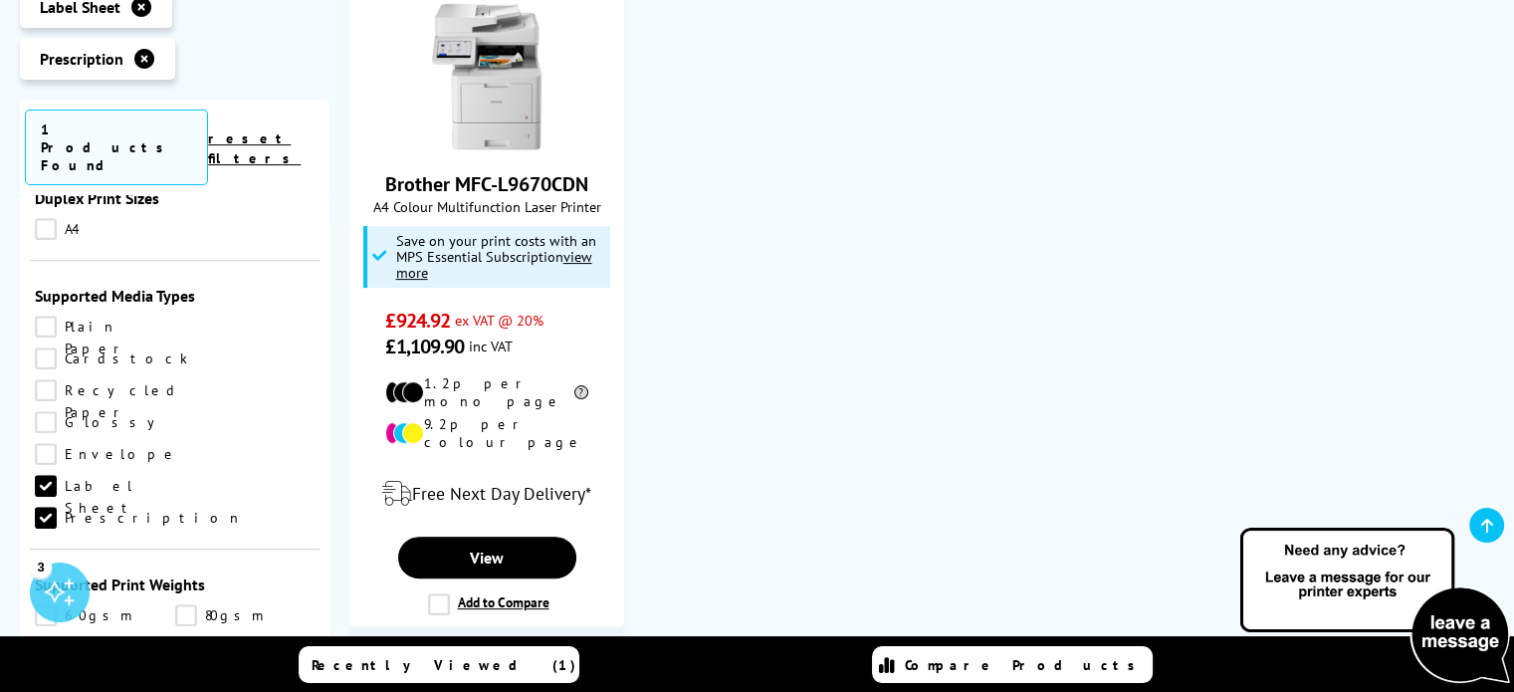
scroll to position [1478, 0]
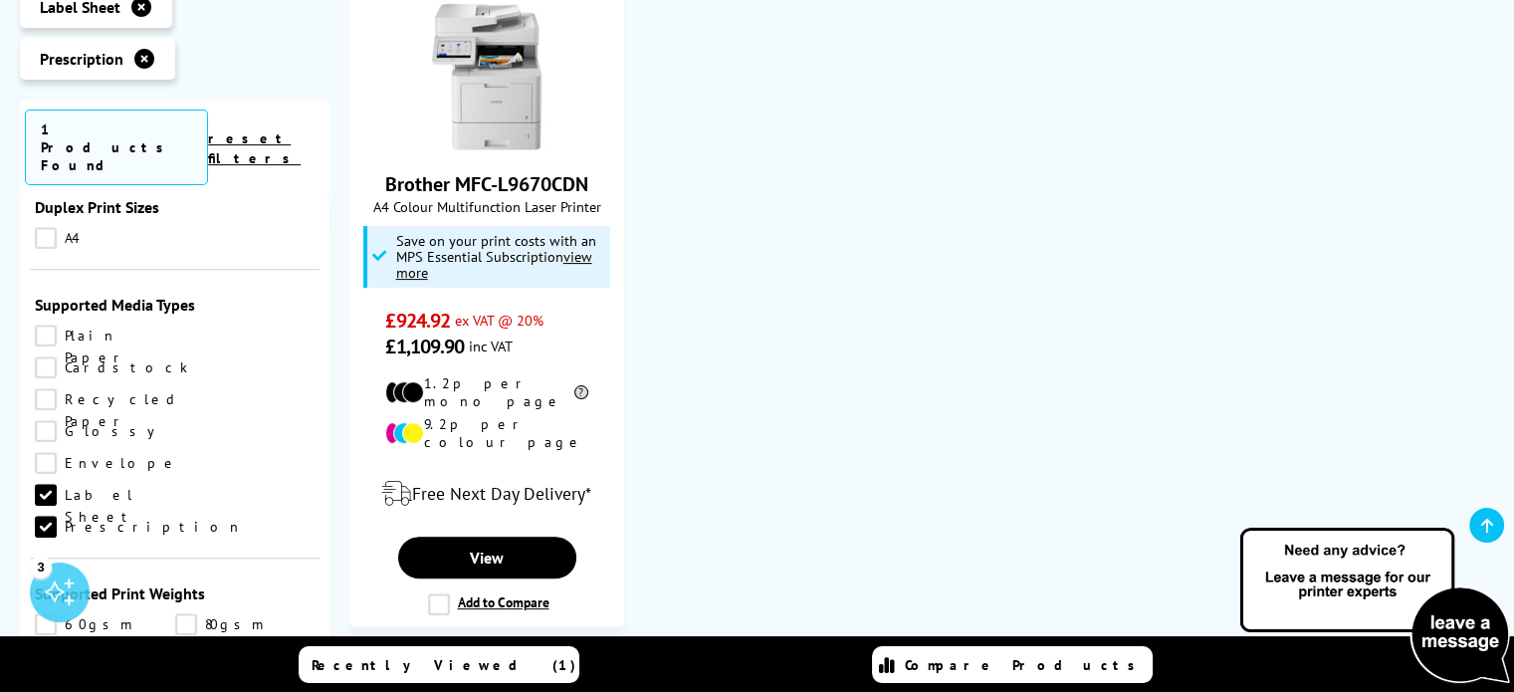
click at [47, 516] on link "Prescription" at bounding box center [139, 527] width 208 height 22
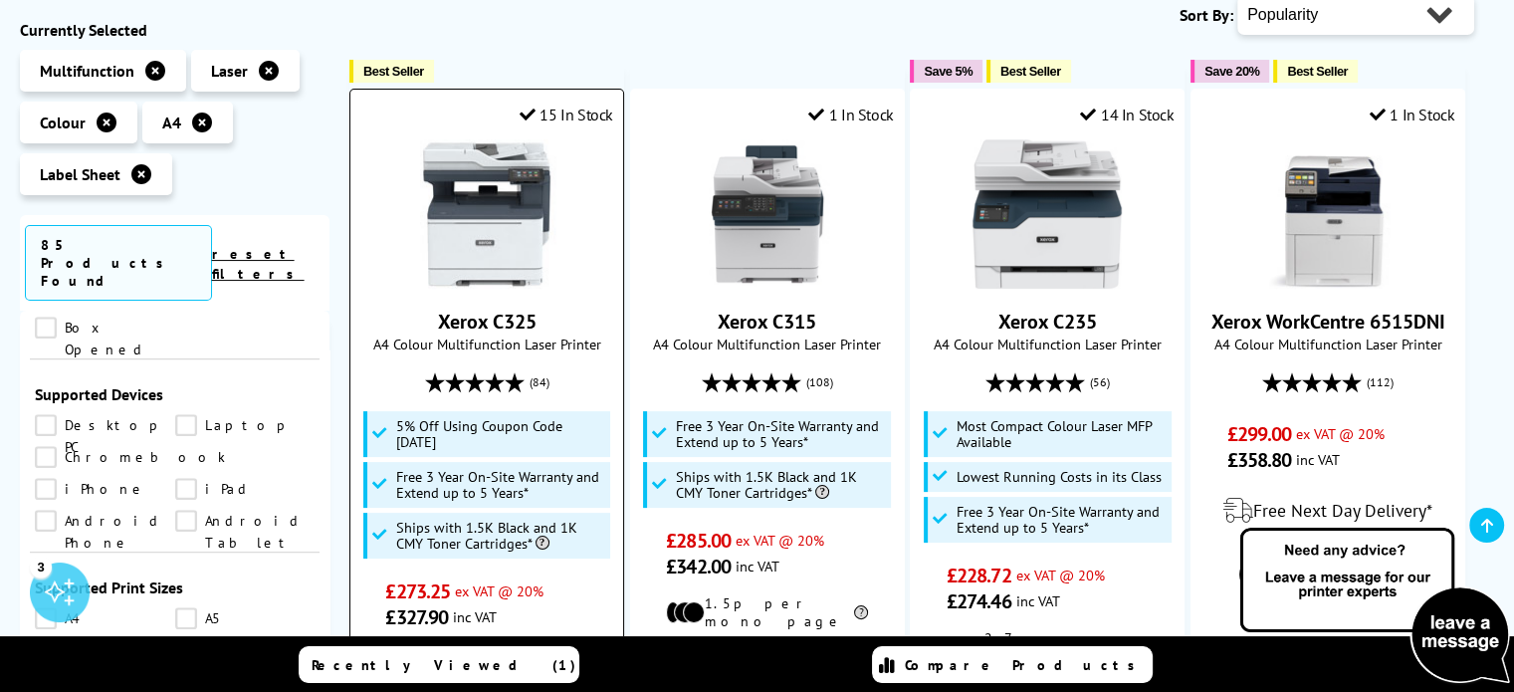
scroll to position [338, 0]
click at [490, 220] on img at bounding box center [486, 213] width 149 height 149
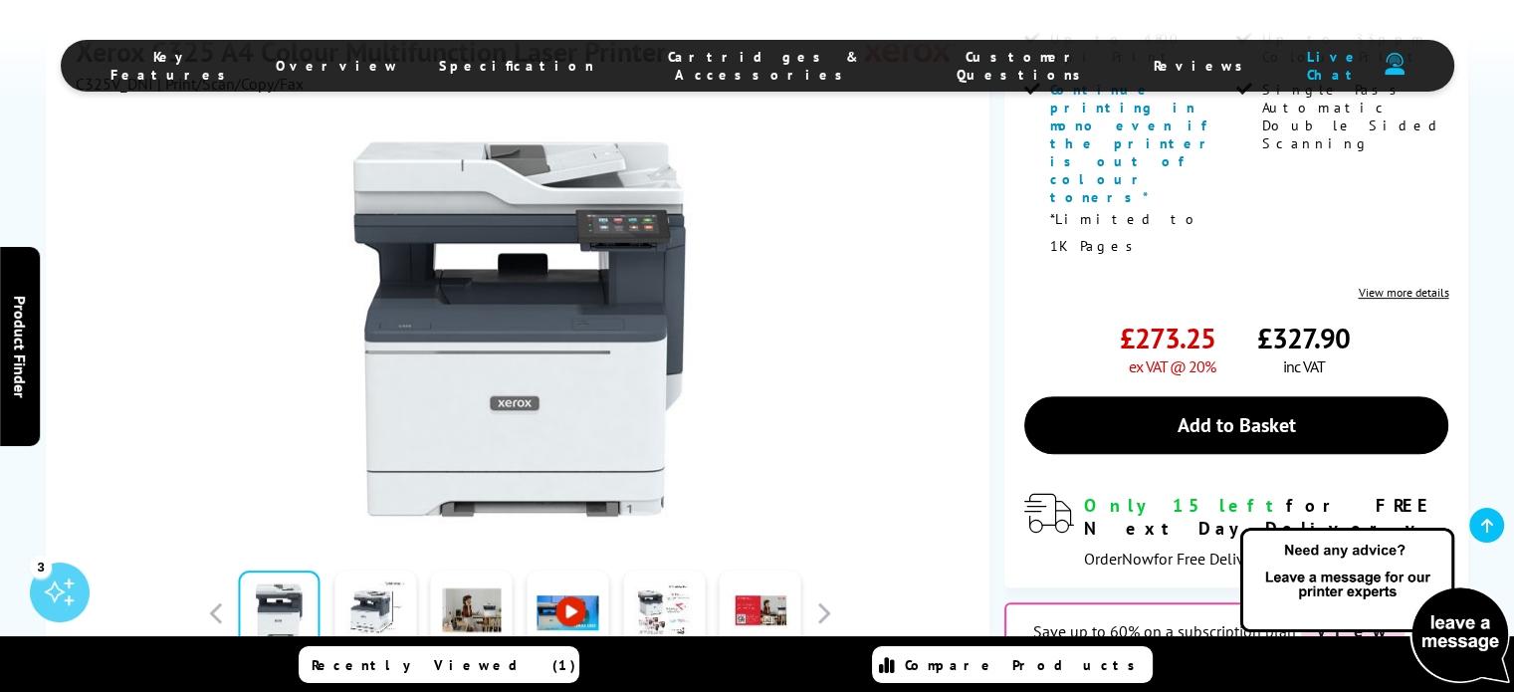
scroll to position [711, 0]
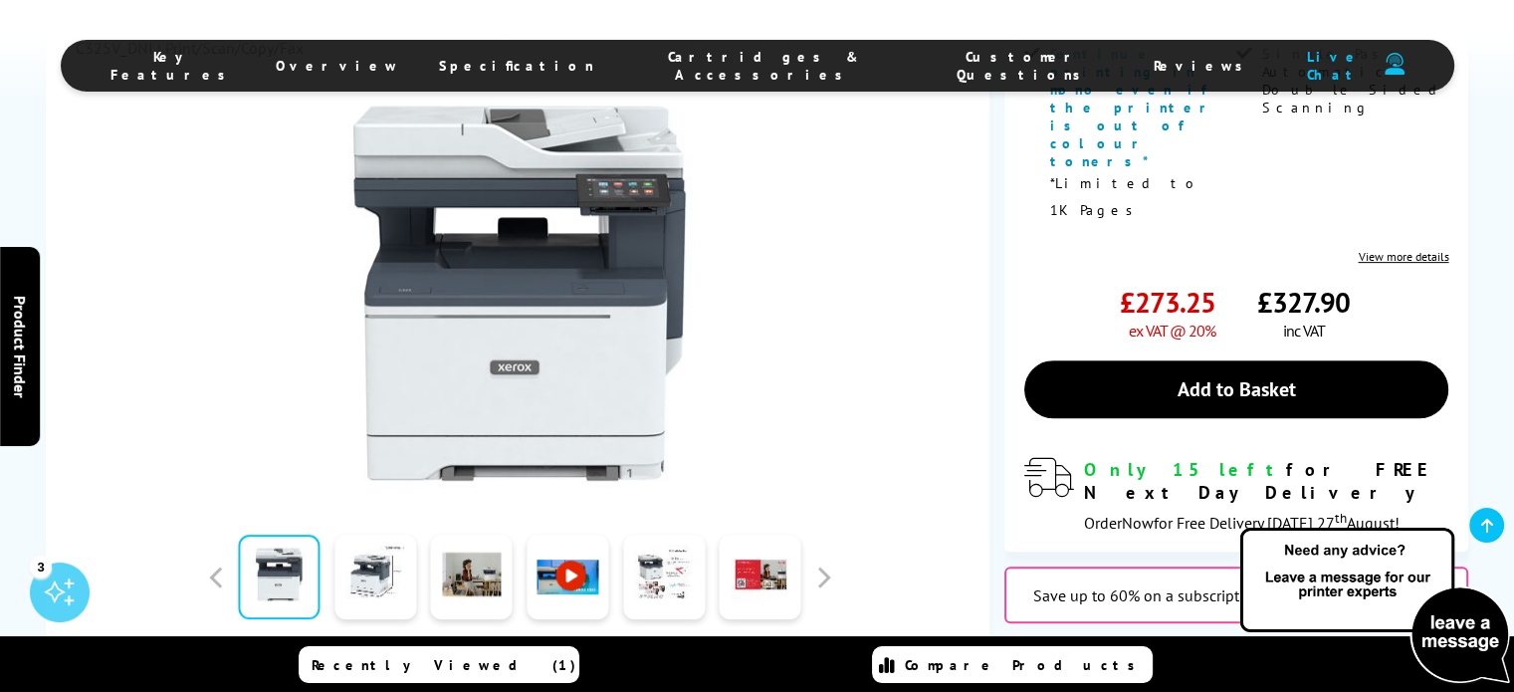
click at [539, 535] on link at bounding box center [568, 577] width 82 height 85
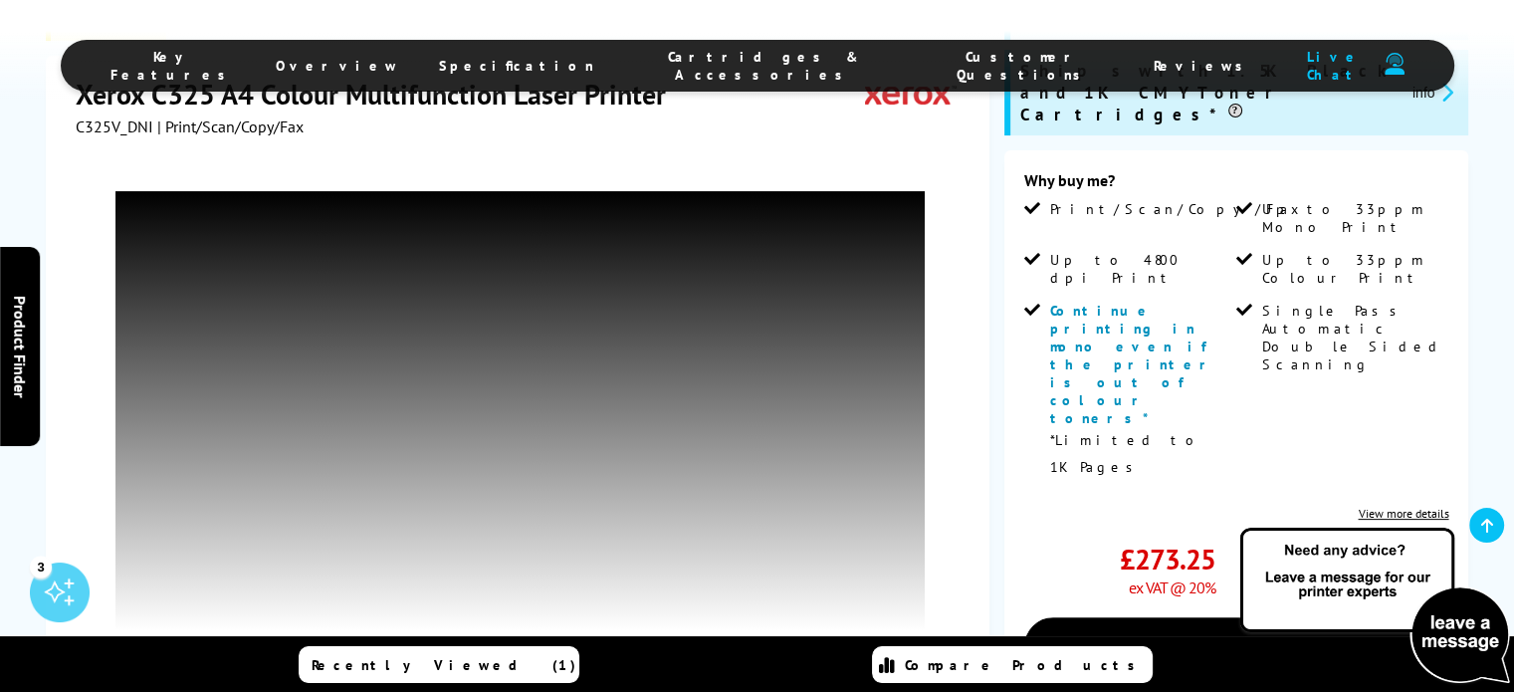
scroll to position [448, 0]
